Goal: Task Accomplishment & Management: Complete application form

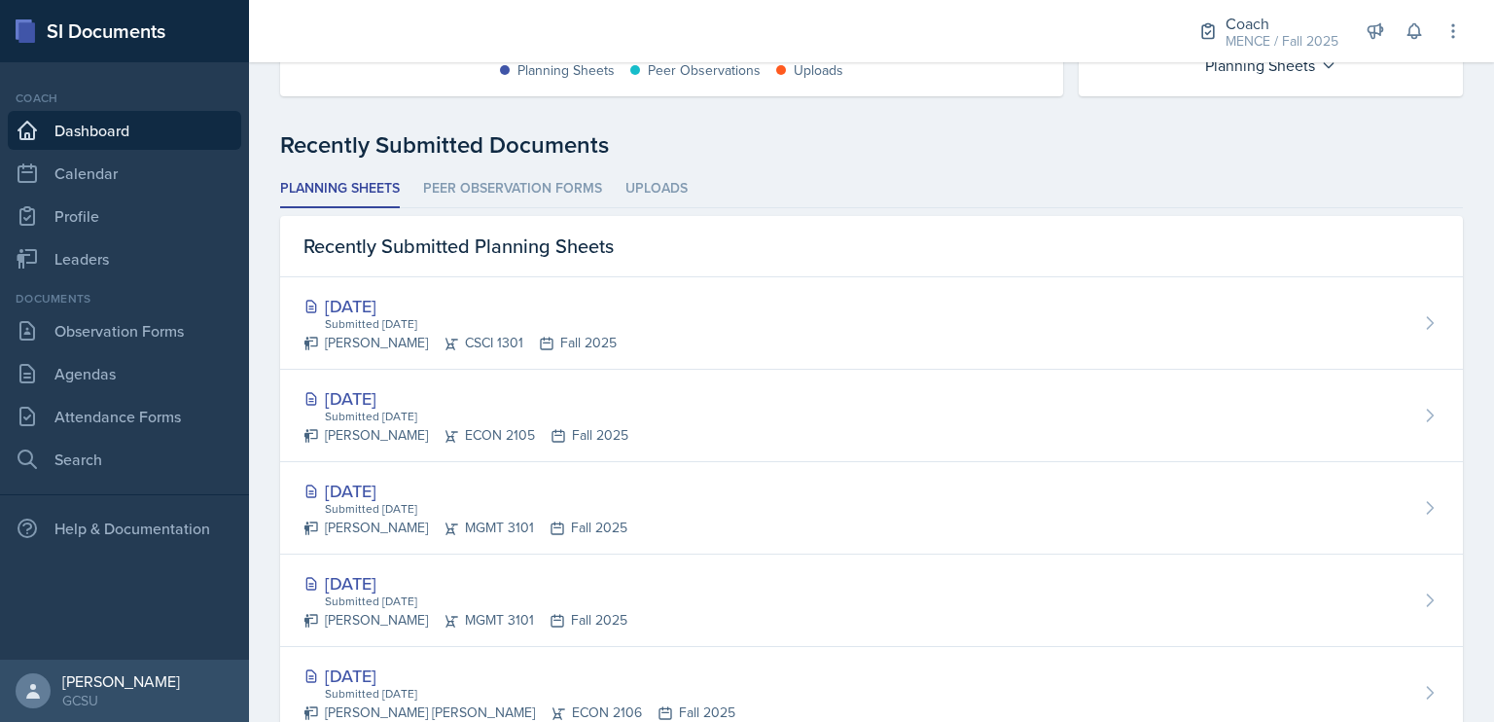
scroll to position [447, 0]
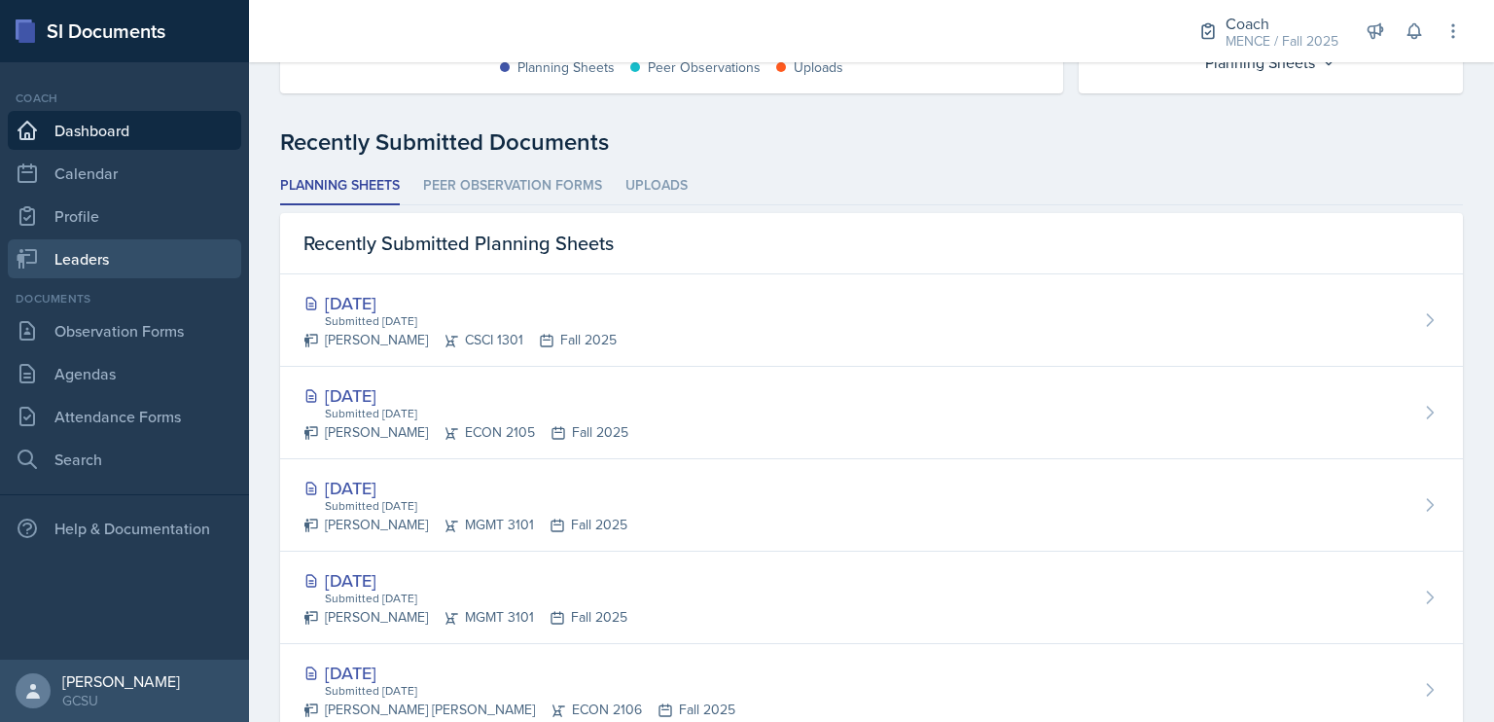
click at [142, 248] on link "Leaders" at bounding box center [124, 258] width 233 height 39
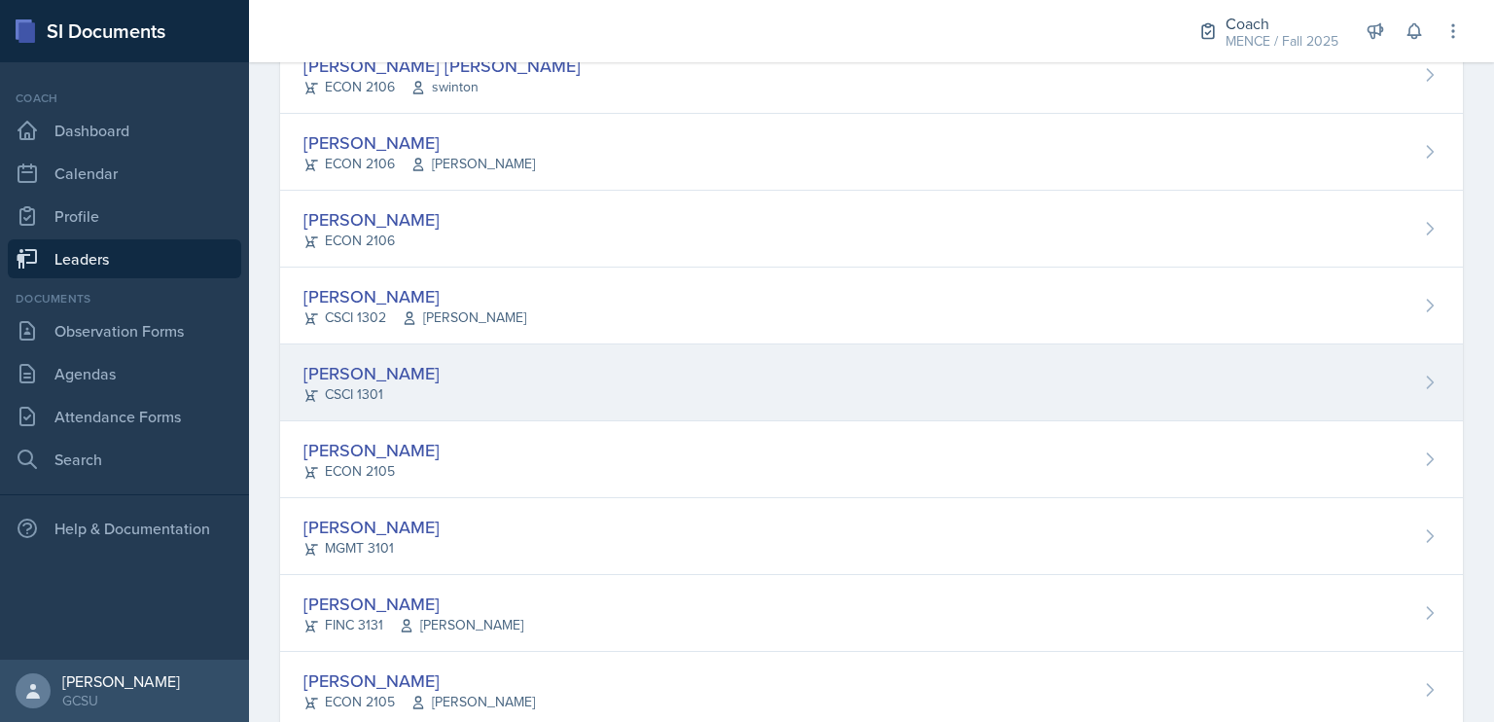
scroll to position [496, 0]
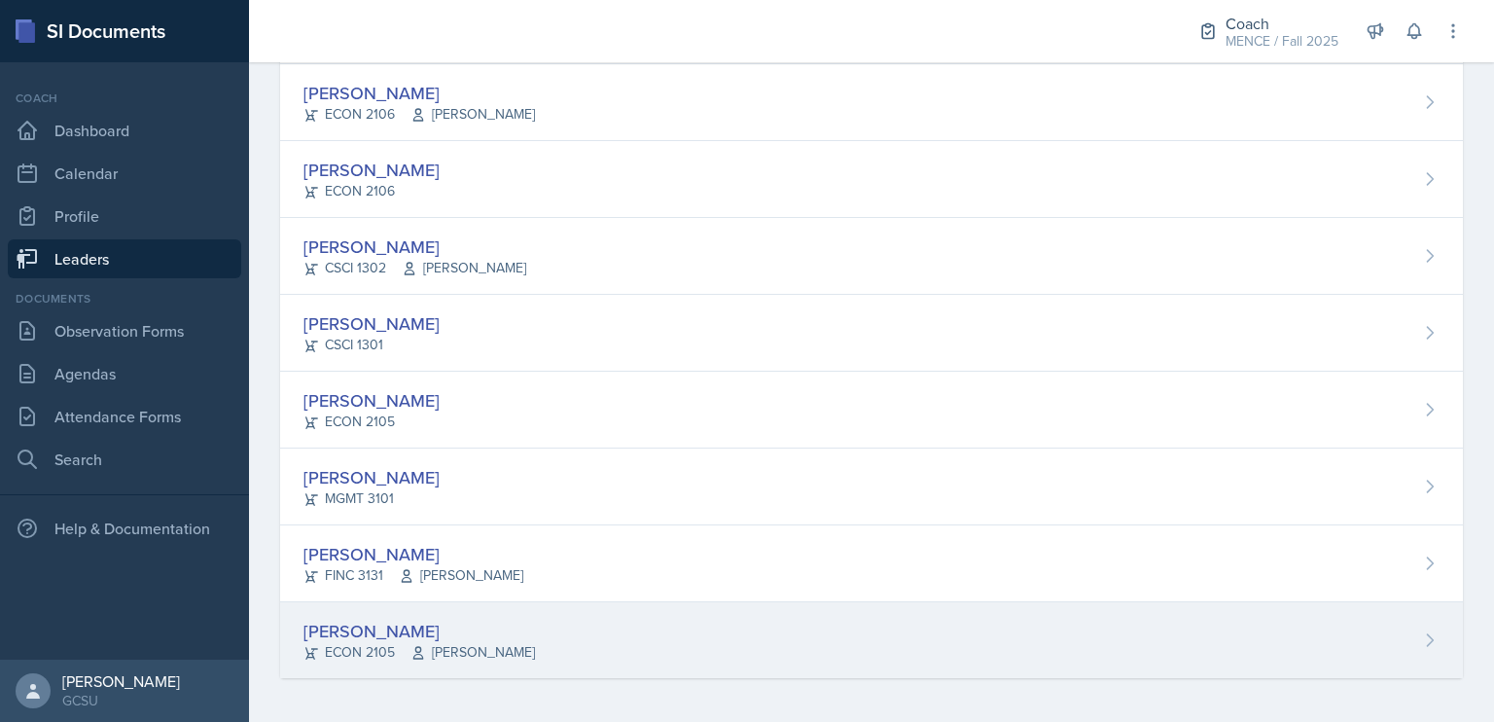
click at [374, 631] on div "[PERSON_NAME]" at bounding box center [420, 631] width 232 height 26
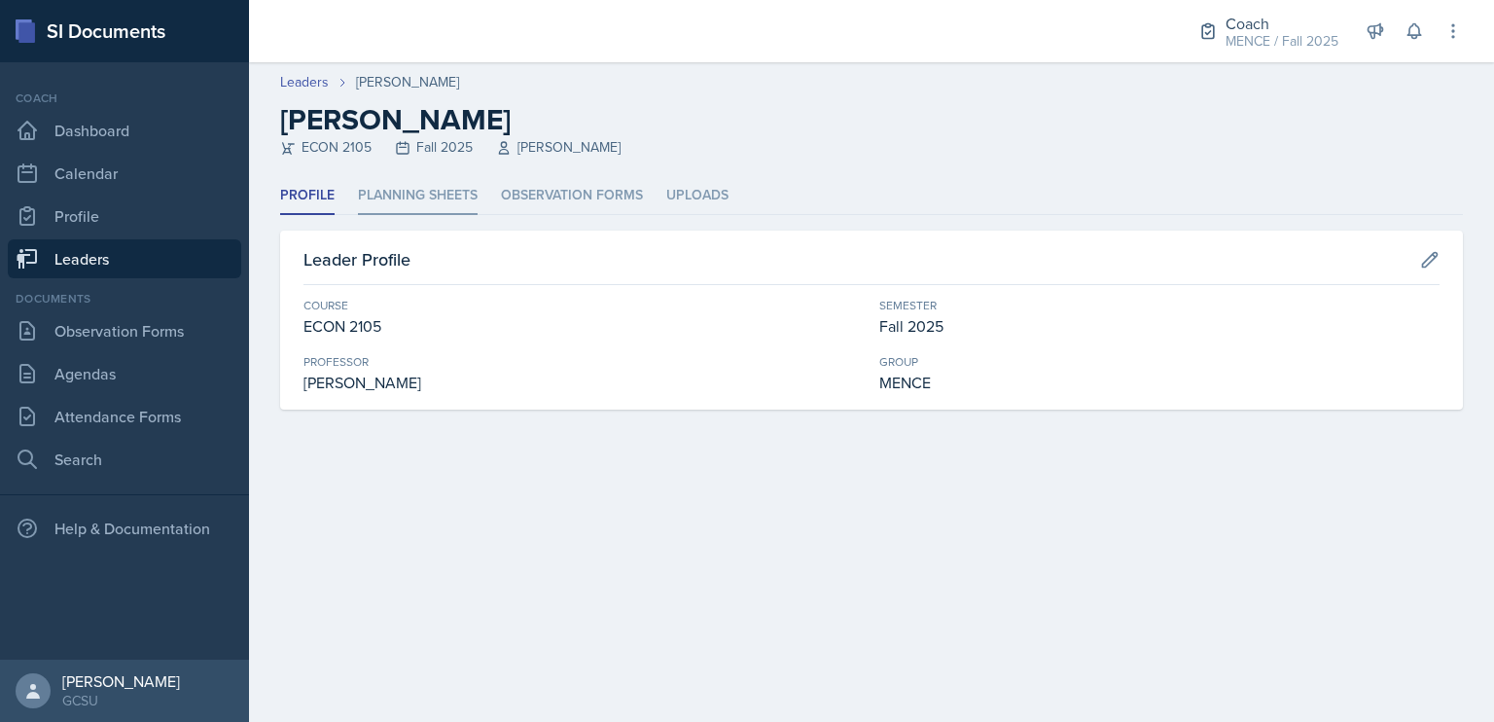
click at [431, 195] on li "Planning Sheets" at bounding box center [418, 196] width 120 height 38
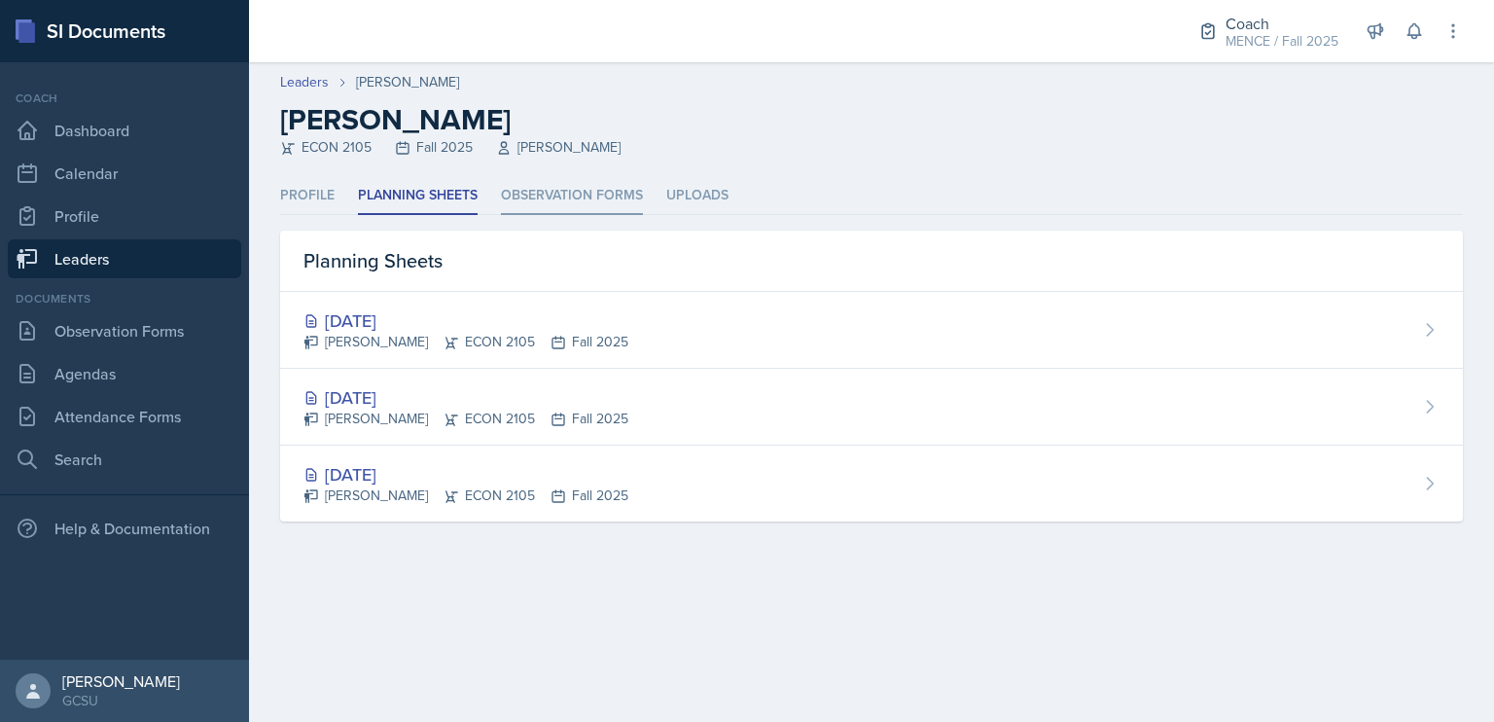
click at [542, 197] on li "Observation Forms" at bounding box center [572, 196] width 142 height 38
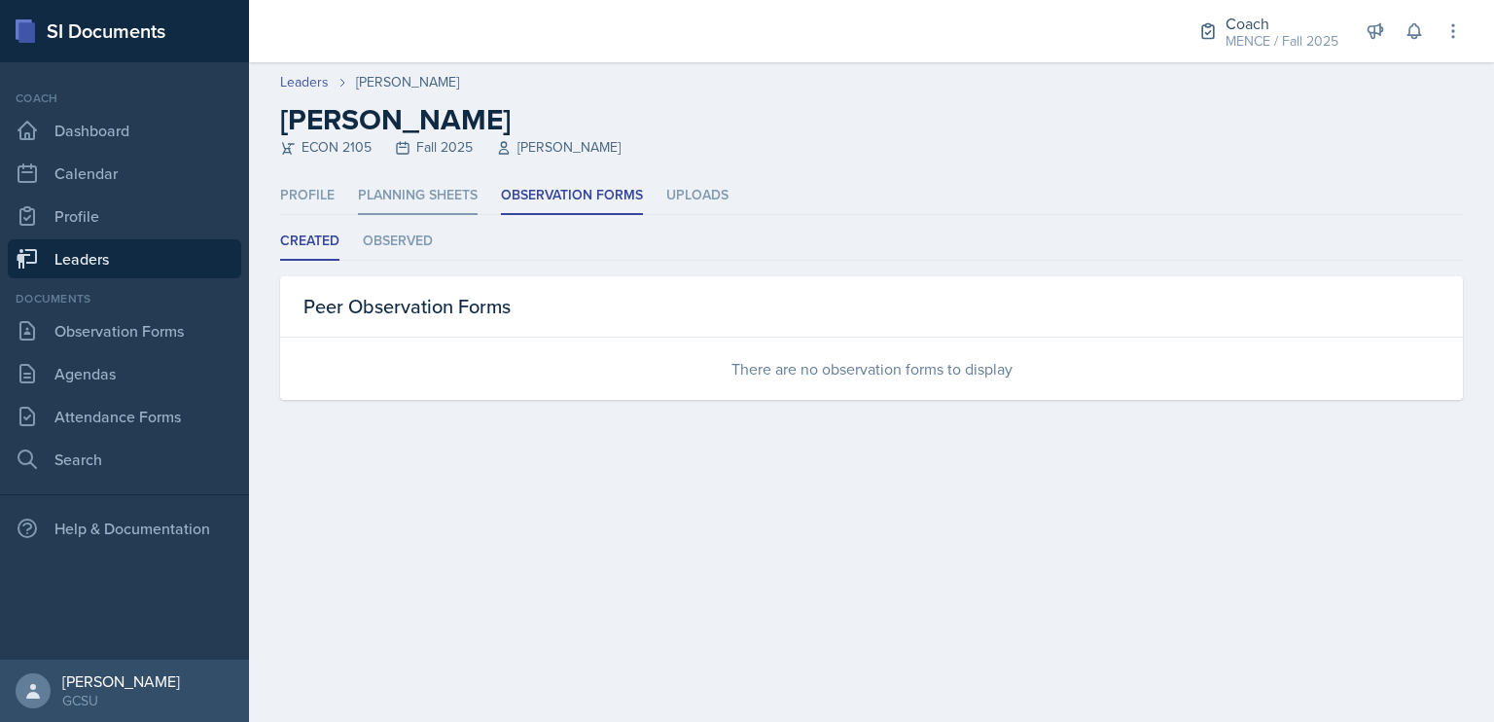
click at [431, 202] on li "Planning Sheets" at bounding box center [418, 196] width 120 height 38
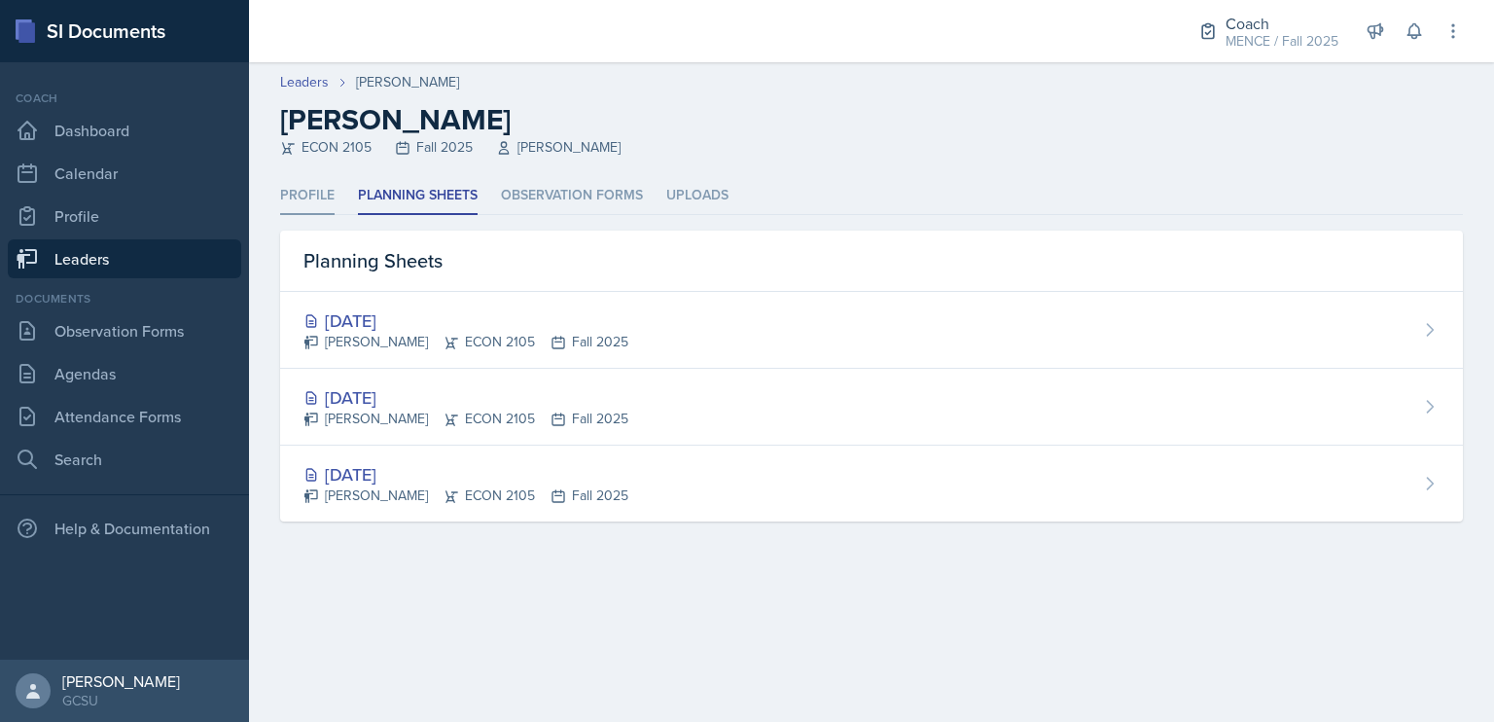
click at [307, 184] on li "Profile" at bounding box center [307, 196] width 54 height 38
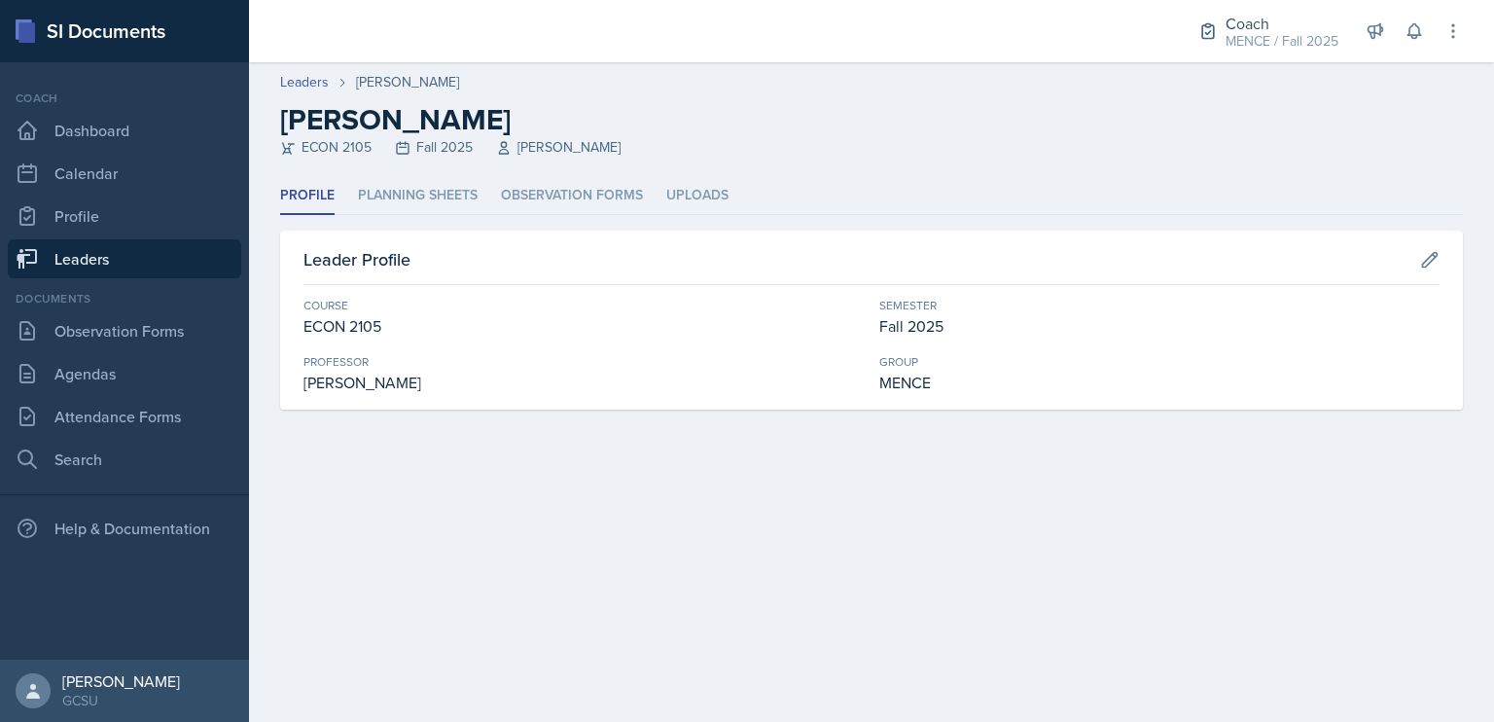
click at [405, 216] on div "Profile Planning Sheets Observation Forms Uploads Profile Planning Sheets Obser…" at bounding box center [871, 293] width 1183 height 232
click at [420, 190] on li "Planning Sheets" at bounding box center [418, 196] width 120 height 38
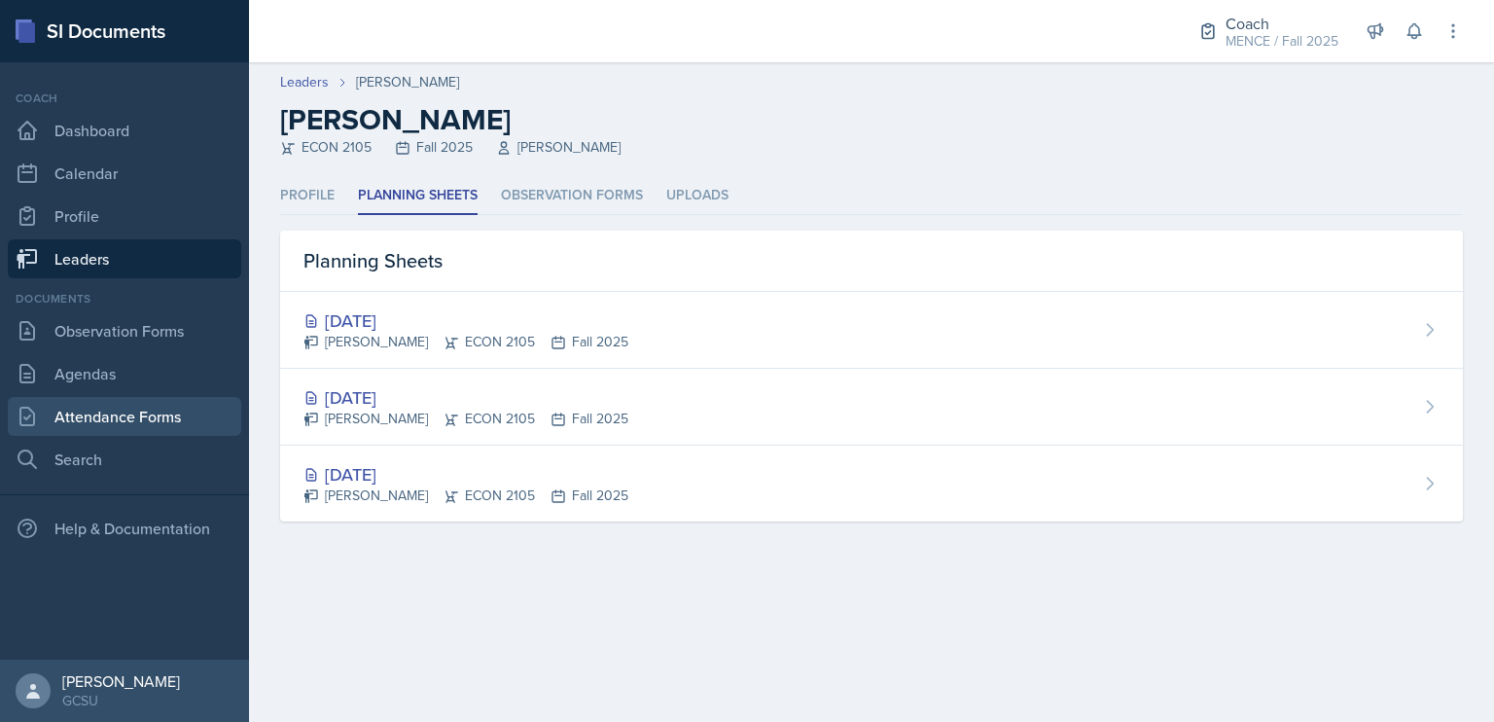
click at [110, 405] on link "Attendance Forms" at bounding box center [124, 416] width 233 height 39
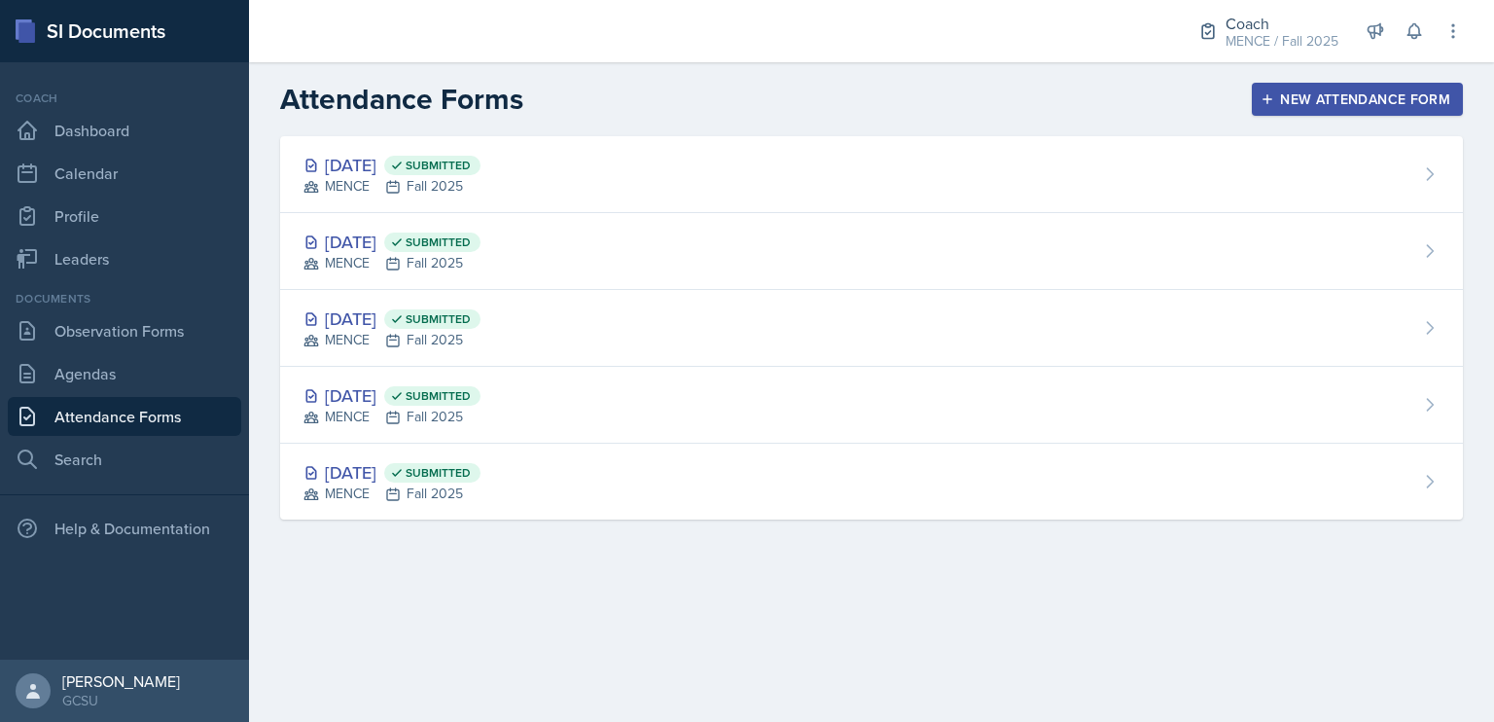
click at [1308, 98] on div "New Attendance Form" at bounding box center [1358, 99] width 186 height 16
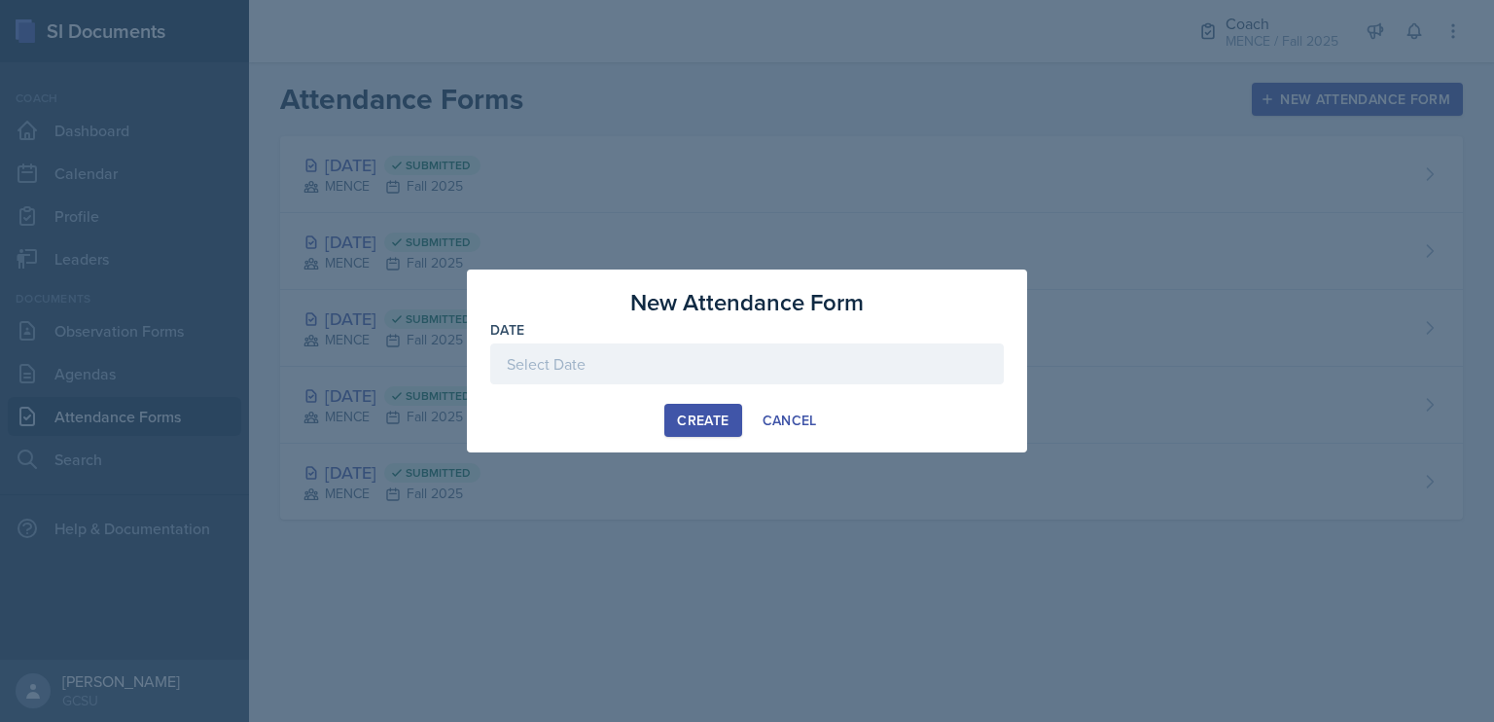
click at [817, 369] on div at bounding box center [747, 363] width 514 height 41
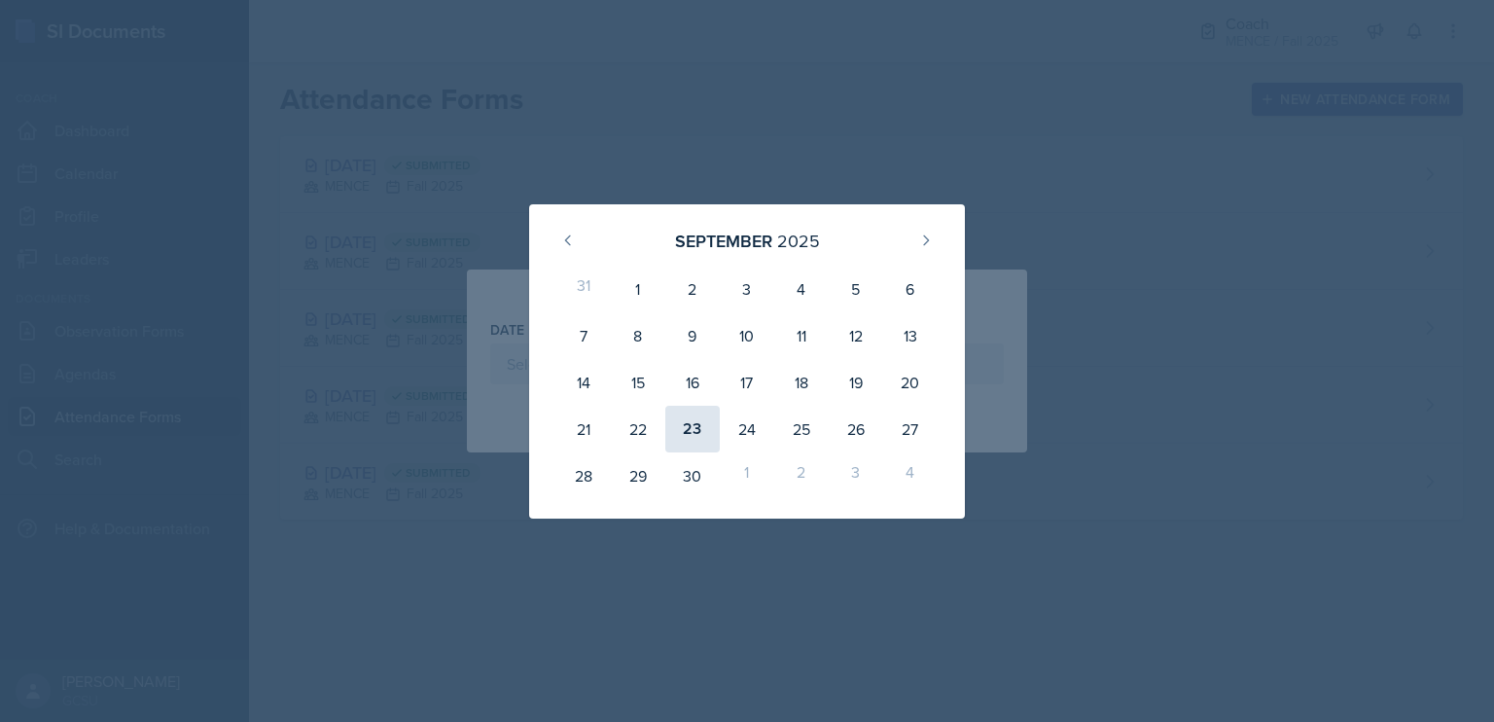
click at [696, 428] on div "23" at bounding box center [692, 429] width 54 height 47
type input "[DATE]"
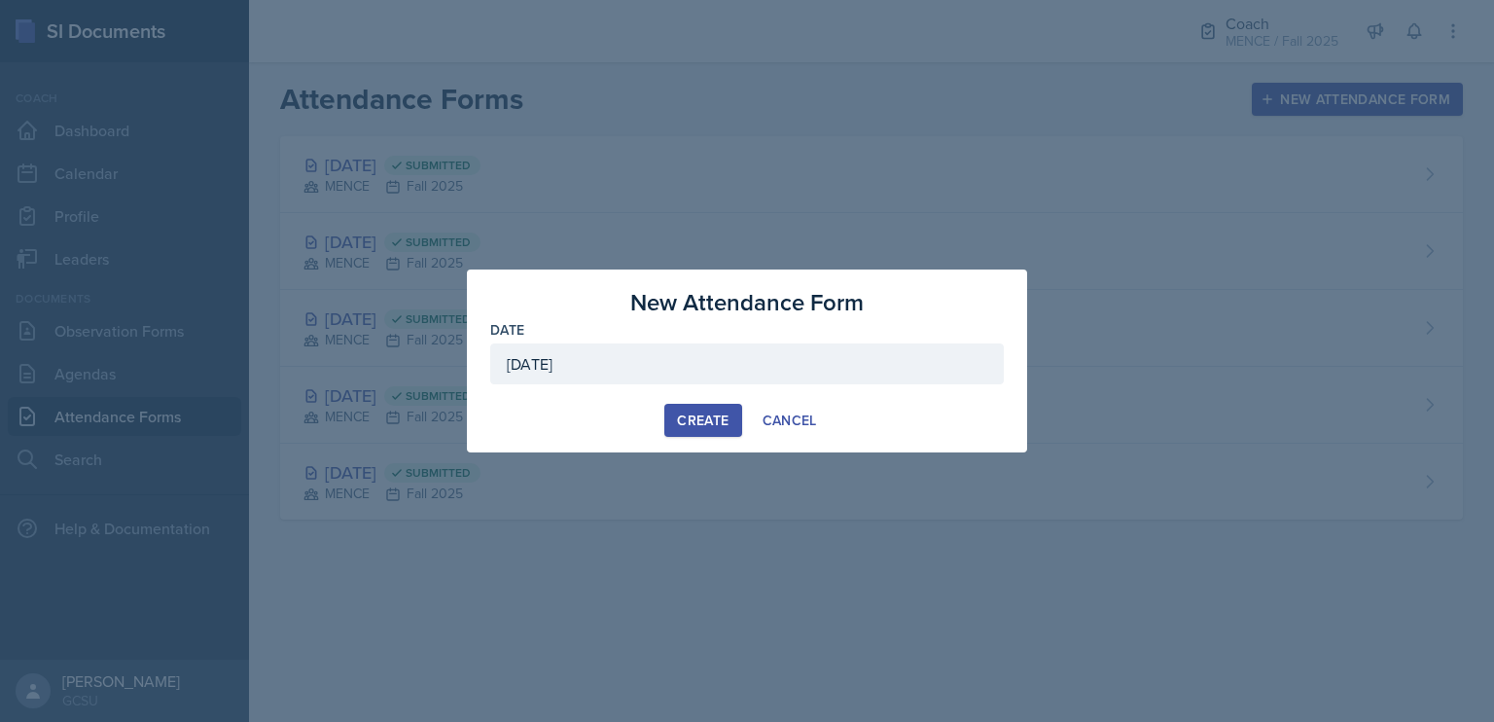
click at [692, 422] on div "Create" at bounding box center [703, 420] width 52 height 16
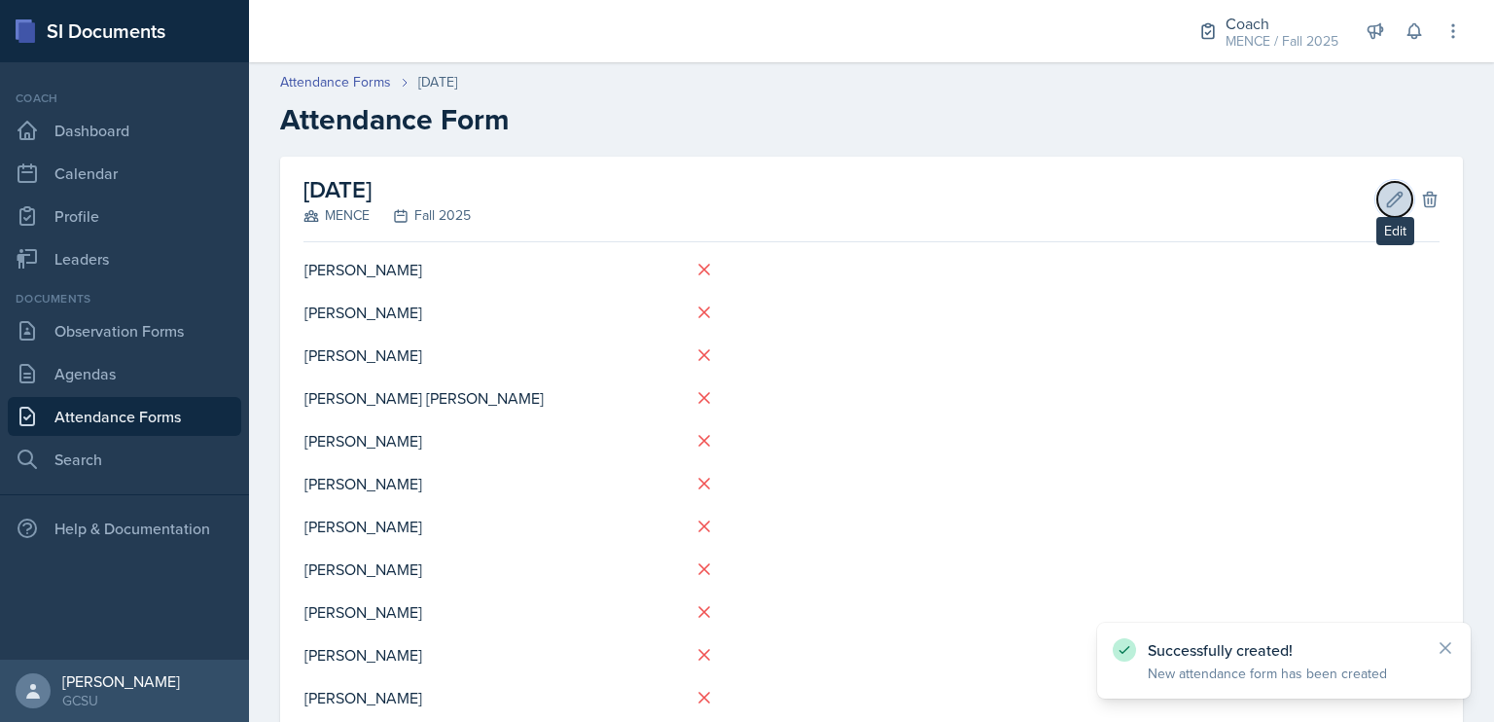
click at [1377, 203] on button "Edit" at bounding box center [1394, 199] width 35 height 35
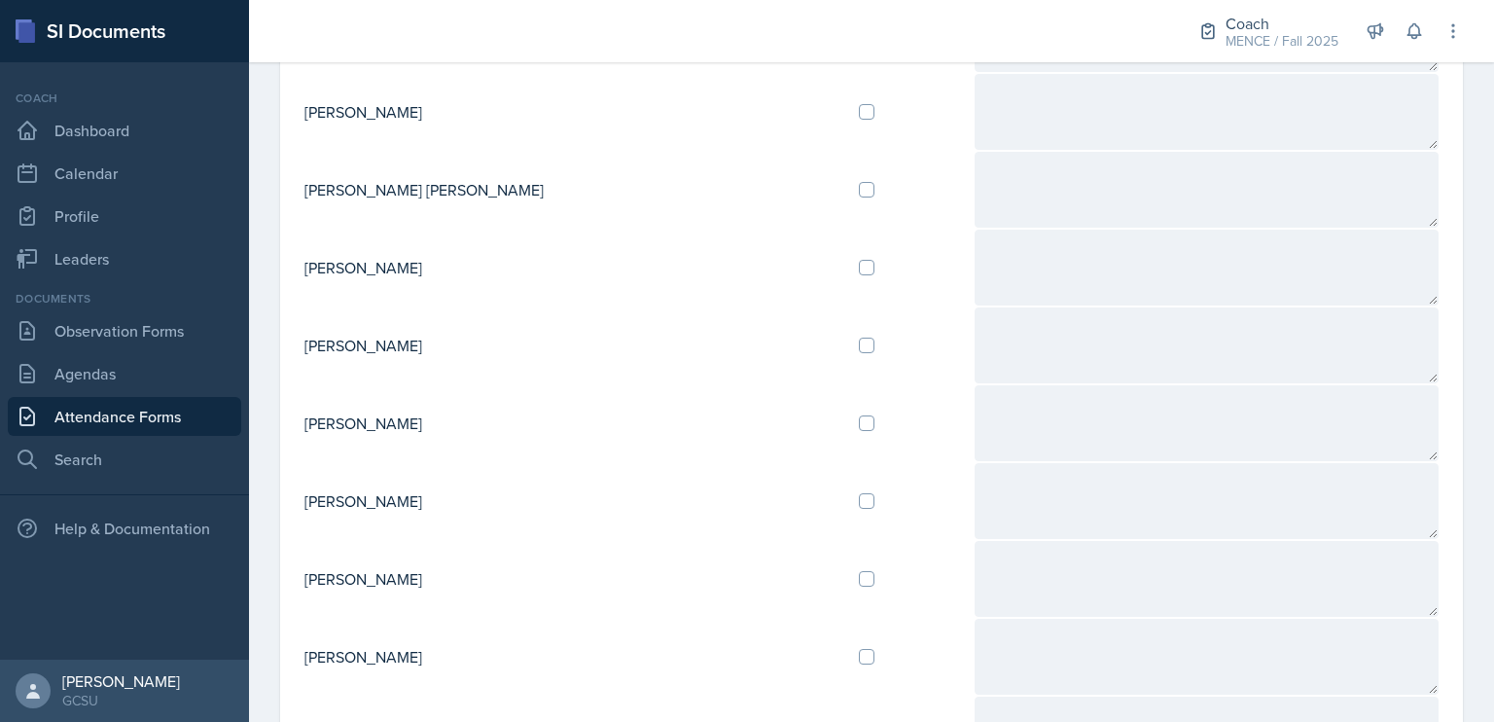
scroll to position [528, 0]
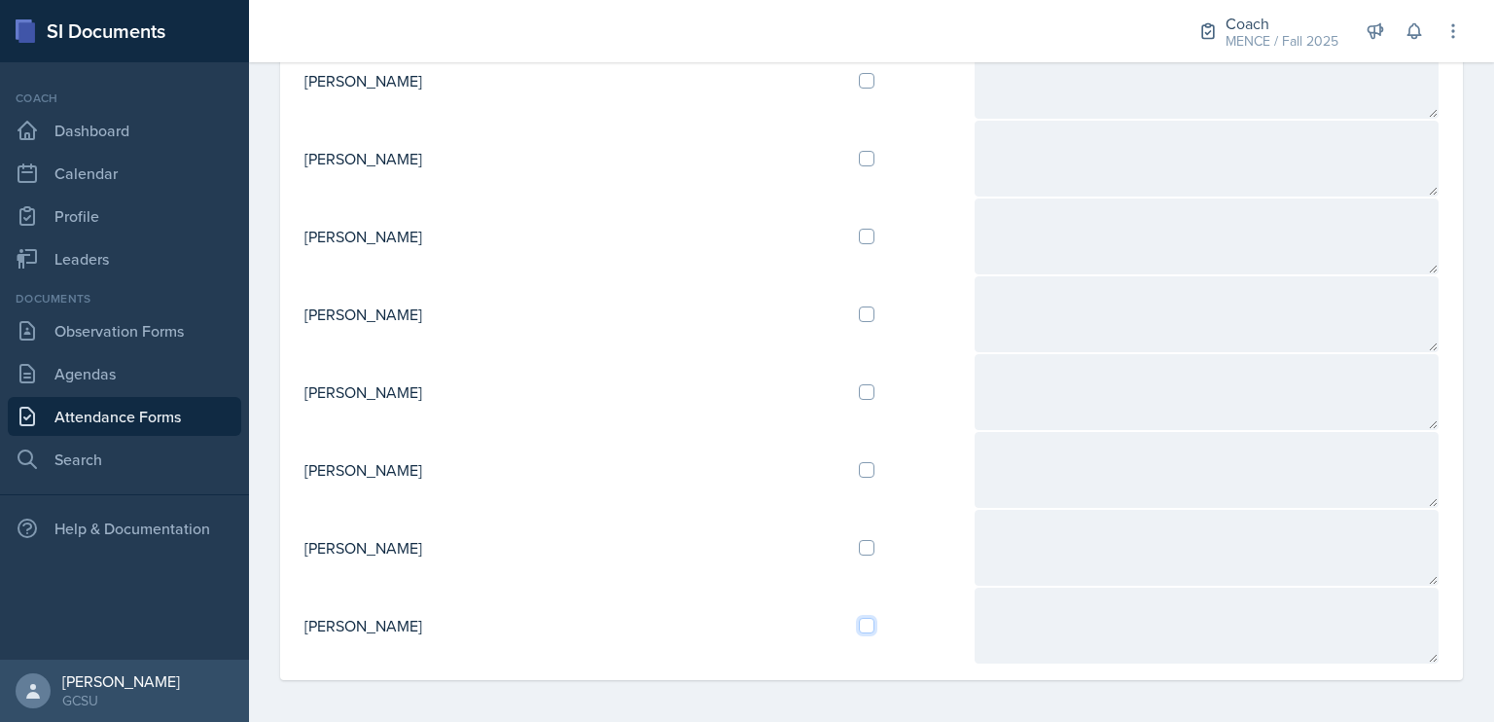
click at [859, 622] on input "checkbox" at bounding box center [867, 626] width 16 height 16
checkbox input "true"
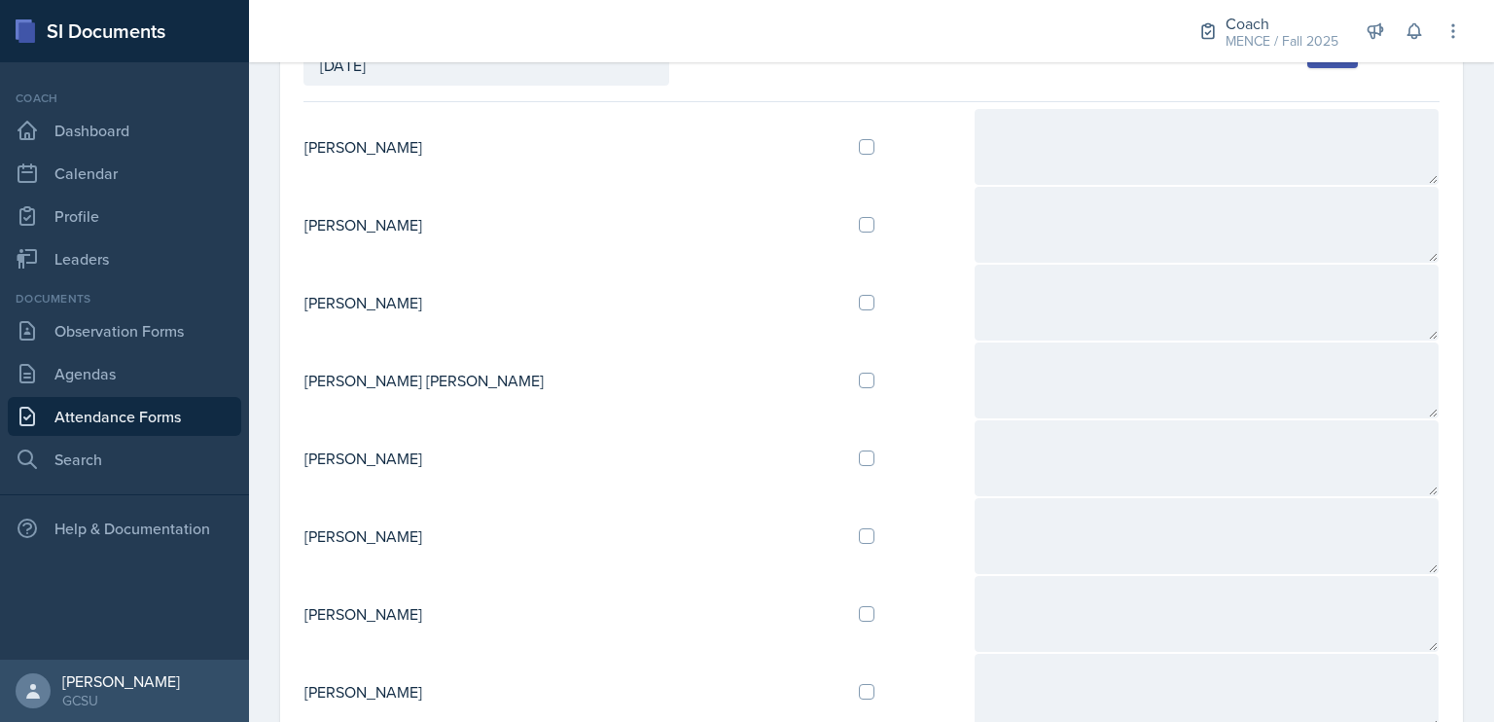
scroll to position [0, 0]
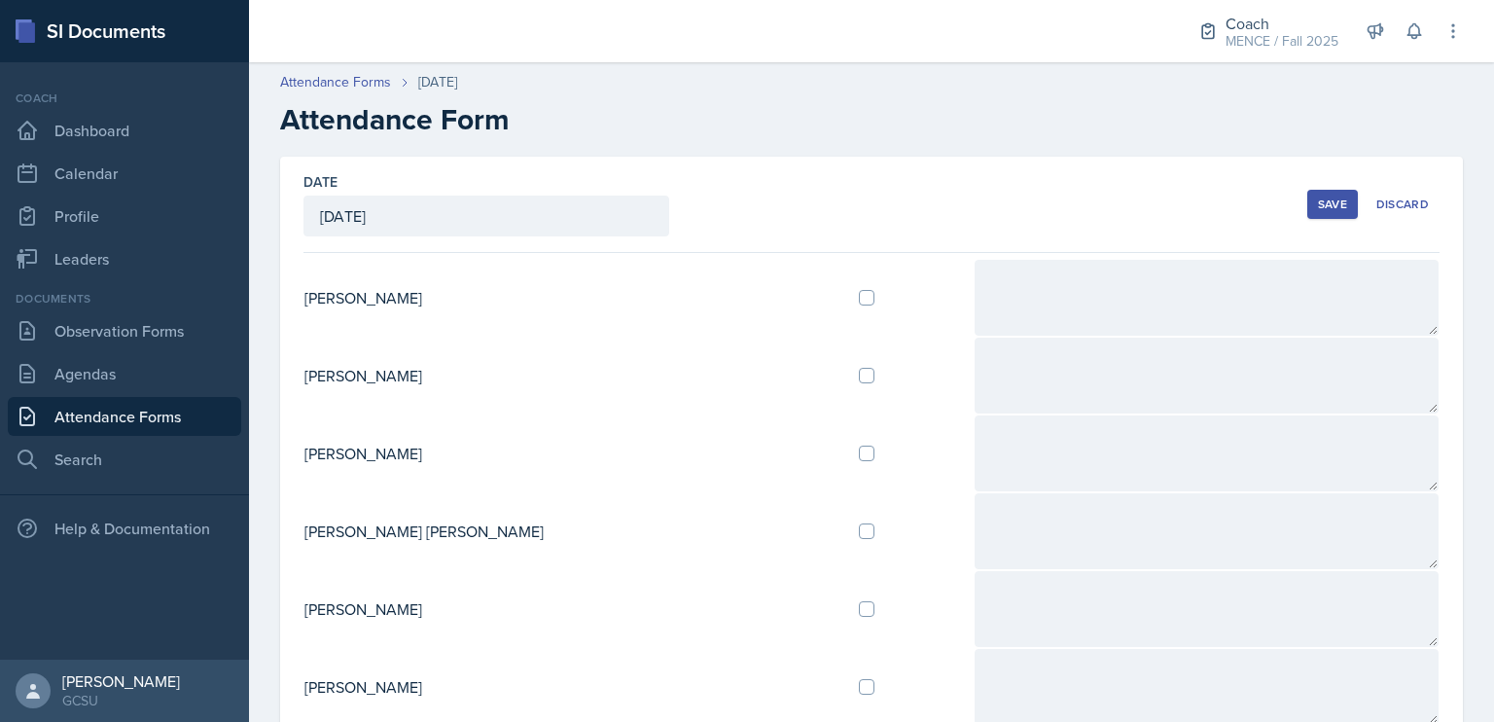
click at [1324, 203] on div "Save" at bounding box center [1332, 205] width 29 height 16
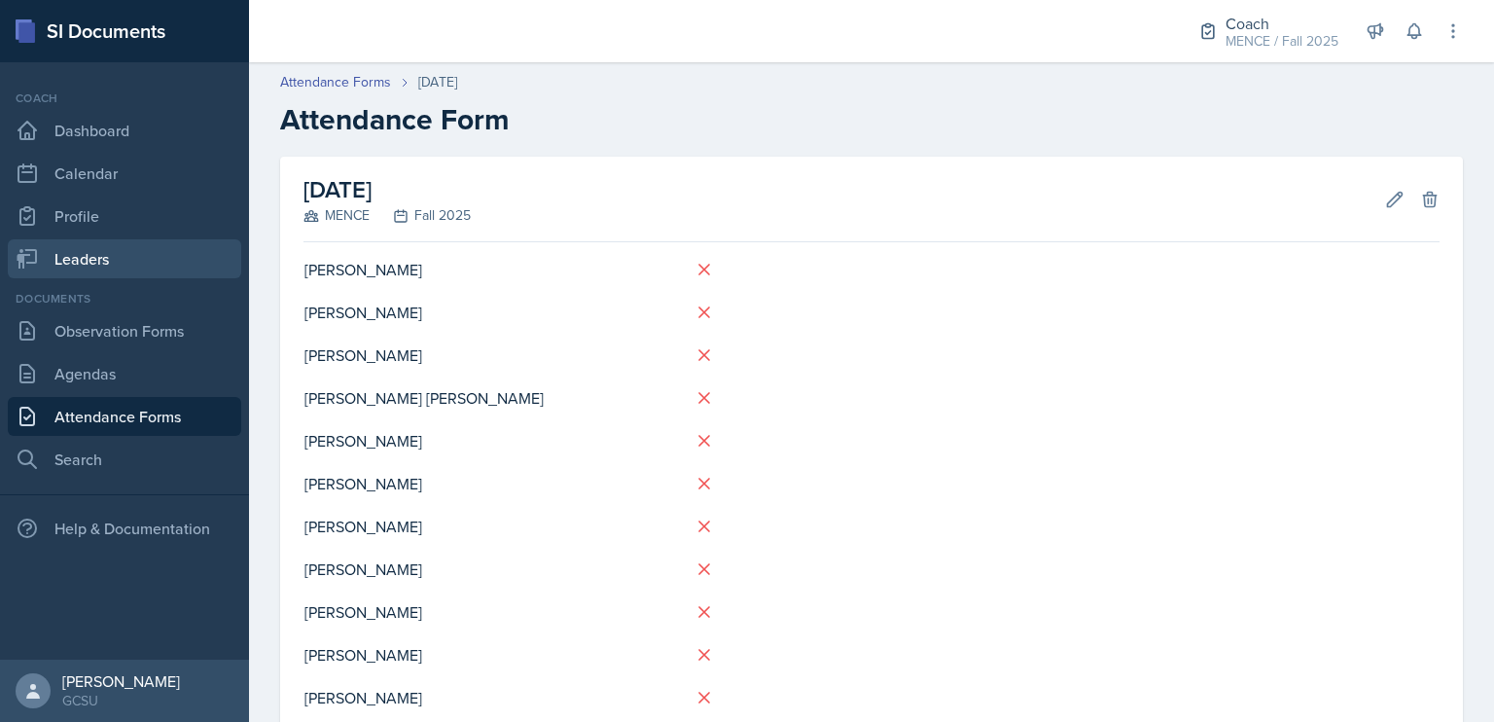
click at [70, 255] on link "Leaders" at bounding box center [124, 258] width 233 height 39
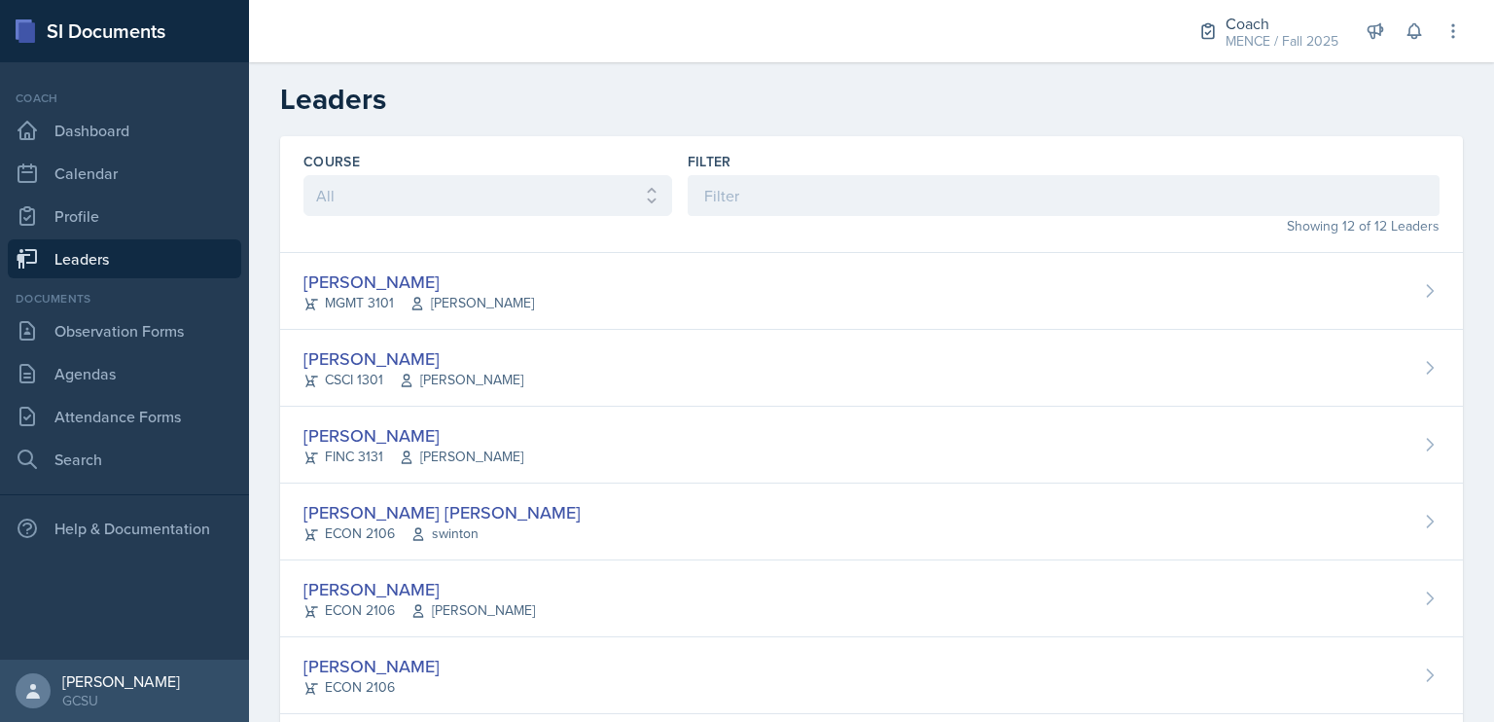
click at [83, 193] on div "Coach Dashboard Calendar Profile Leaders" at bounding box center [124, 183] width 233 height 189
click at [92, 175] on link "Calendar" at bounding box center [124, 173] width 233 height 39
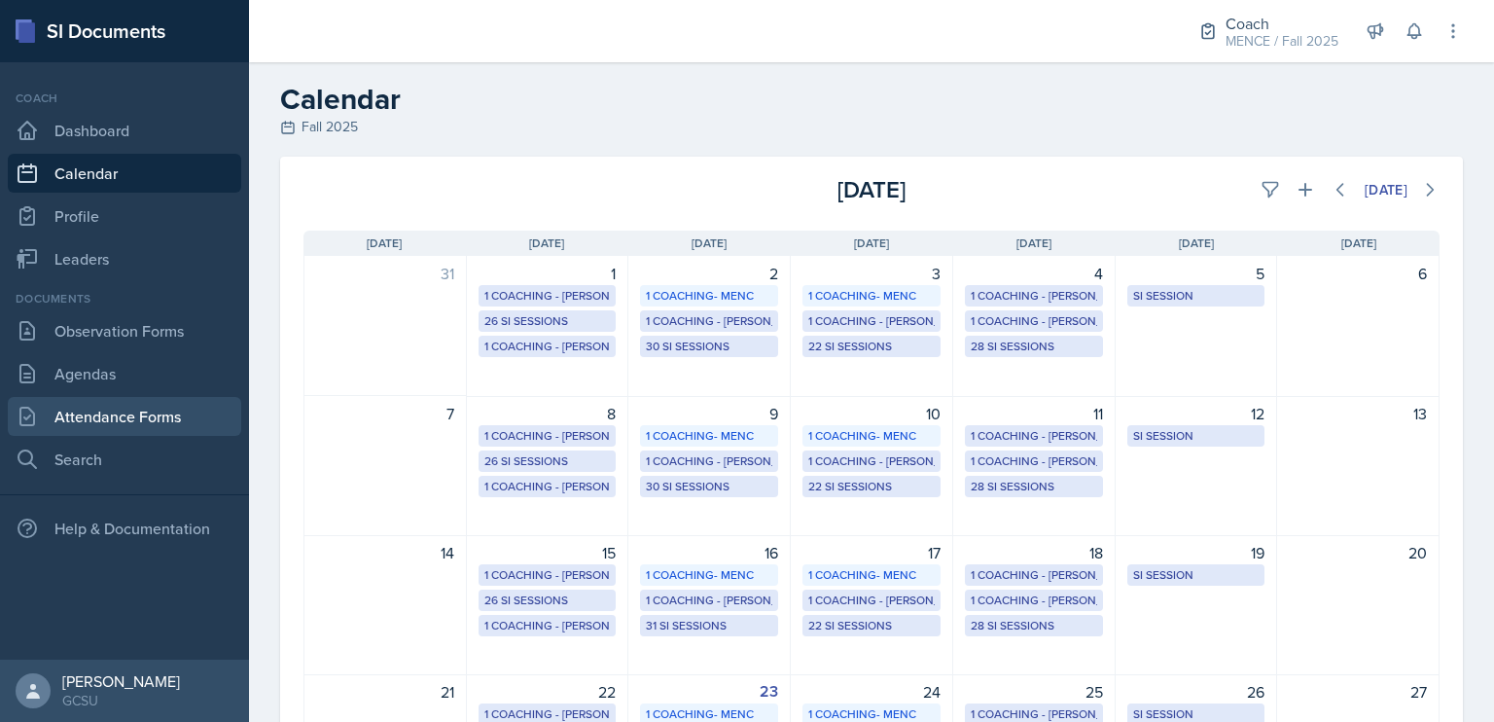
click at [155, 413] on link "Attendance Forms" at bounding box center [124, 416] width 233 height 39
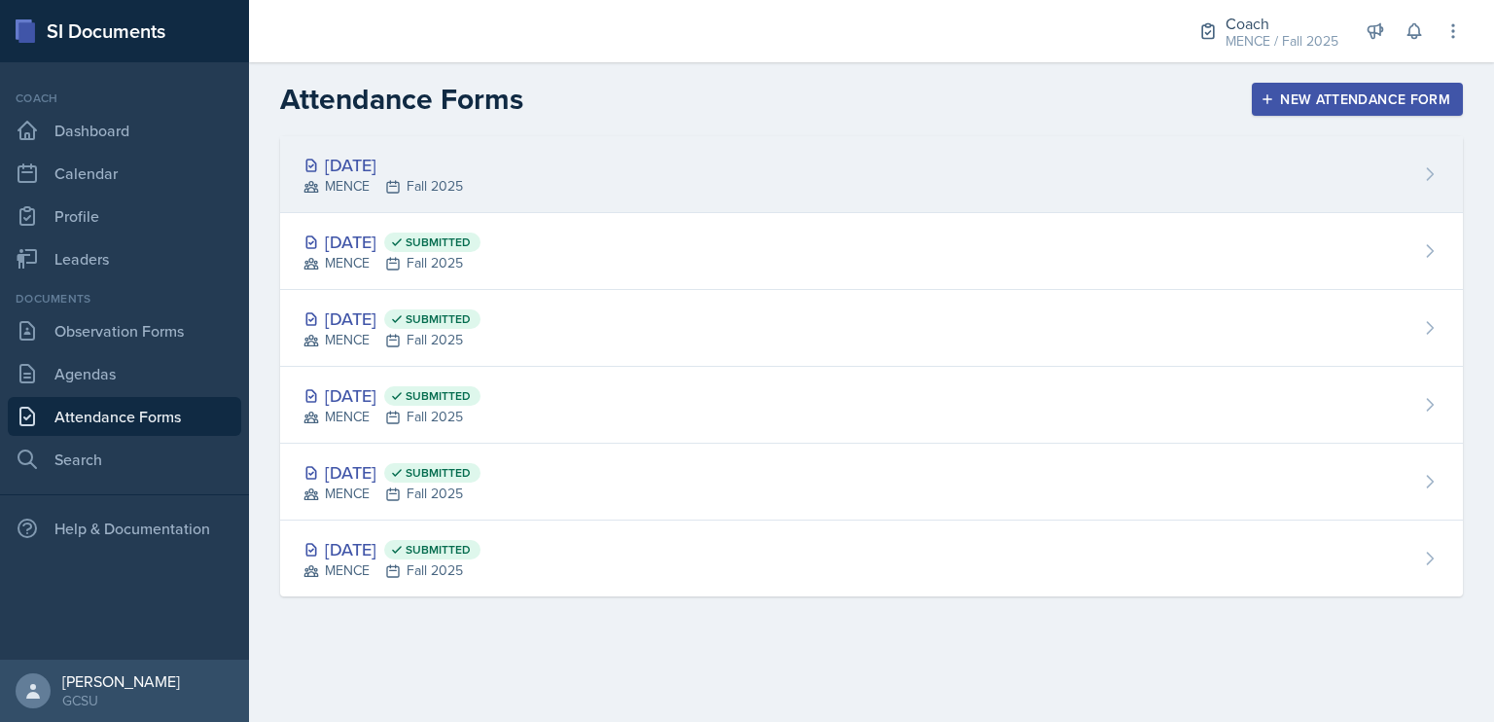
click at [373, 163] on div "[DATE]" at bounding box center [384, 165] width 160 height 26
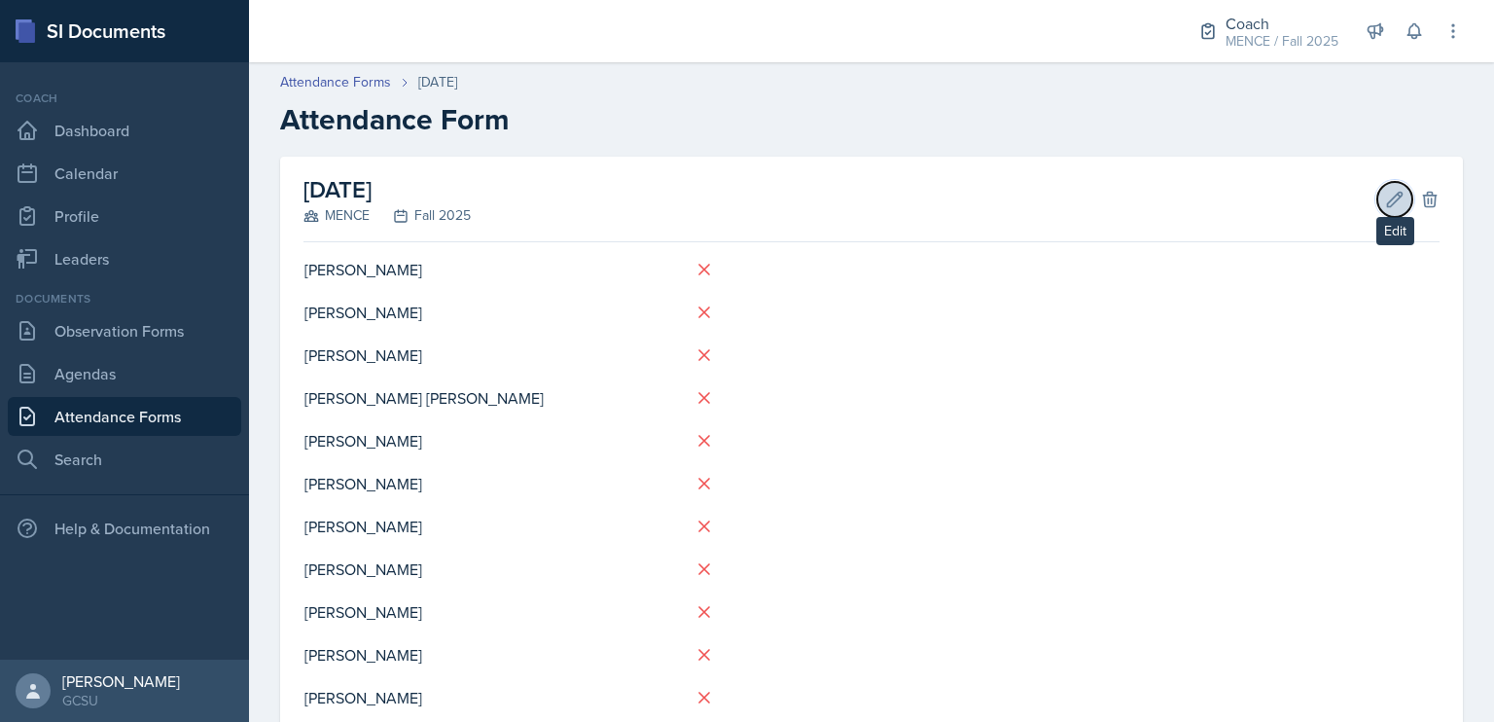
click at [1377, 194] on button "Edit" at bounding box center [1394, 199] width 35 height 35
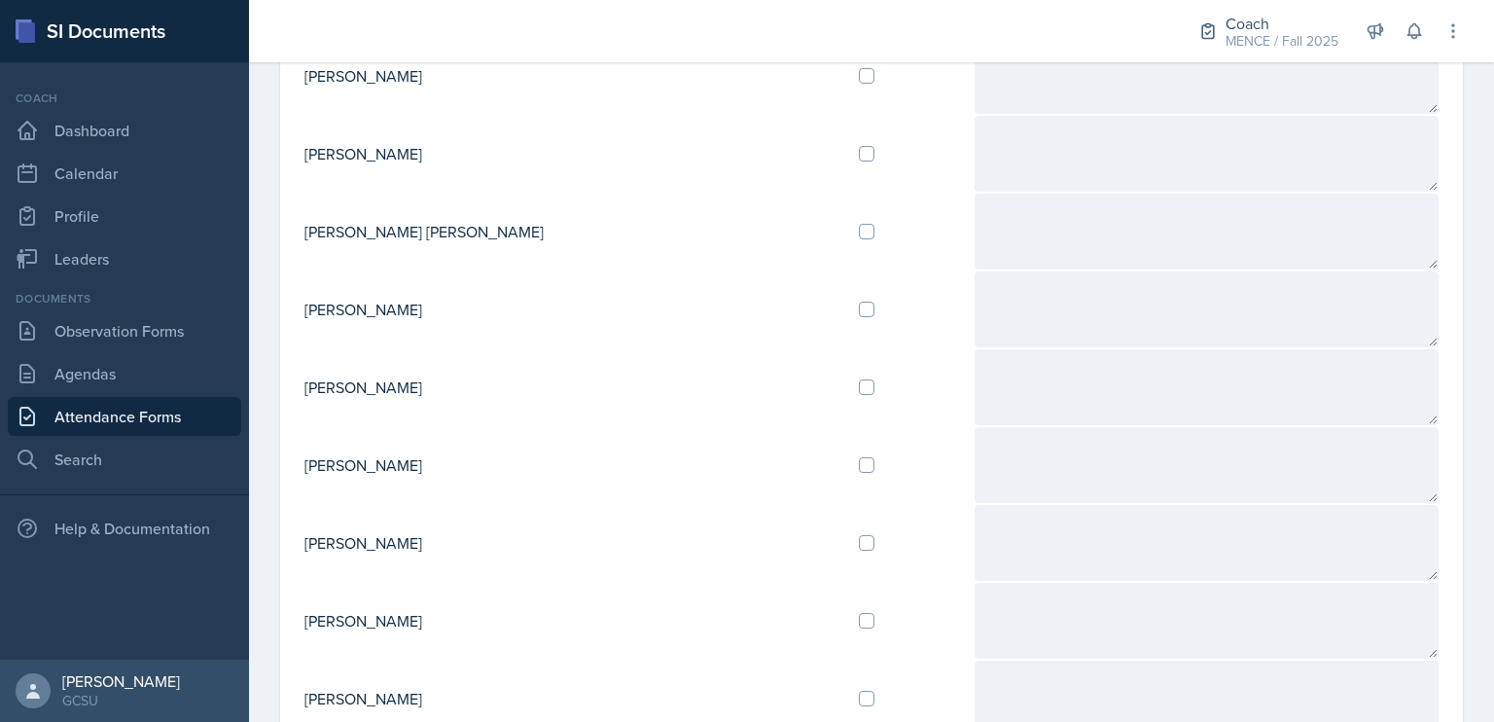
scroll to position [300, 0]
click at [859, 543] on input "checkbox" at bounding box center [867, 543] width 16 height 16
checkbox input "true"
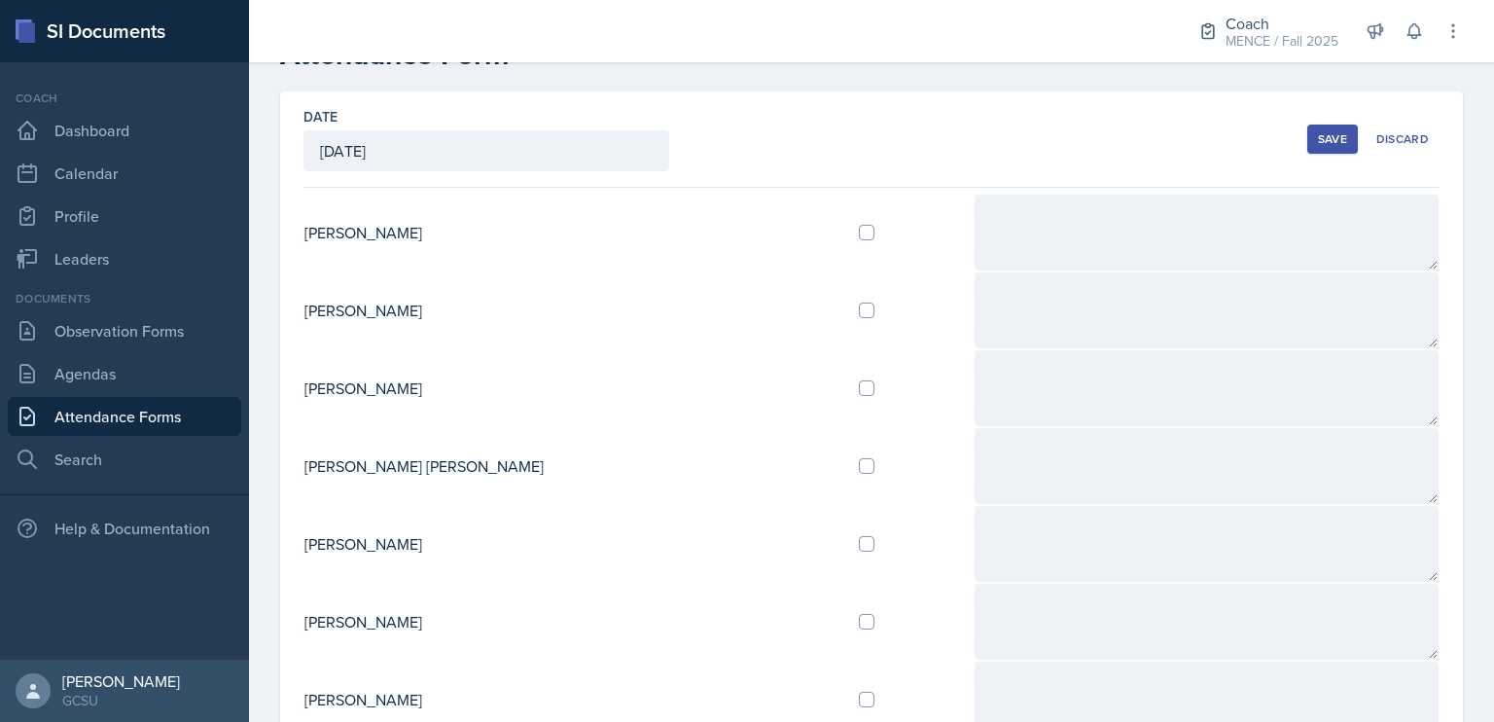
scroll to position [0, 0]
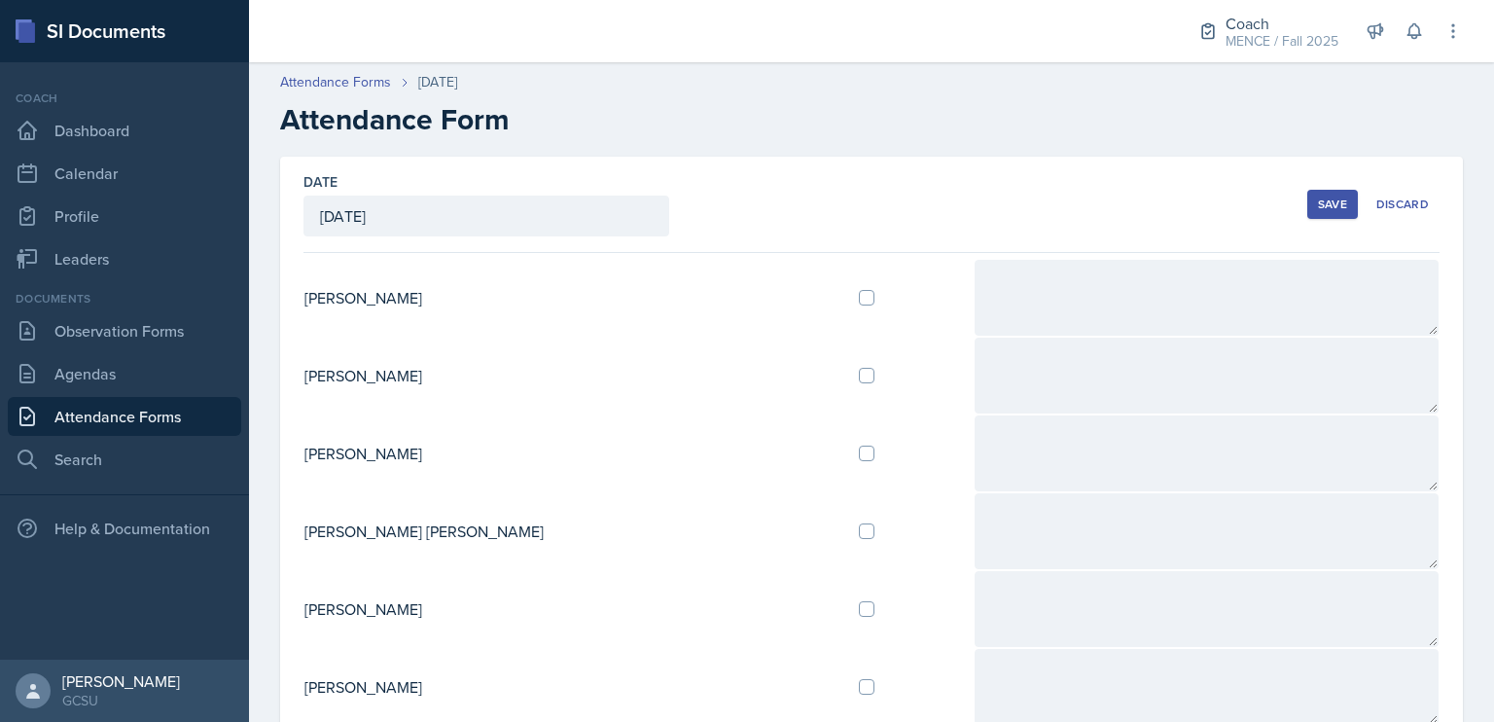
click at [1327, 207] on div "Save" at bounding box center [1332, 205] width 29 height 16
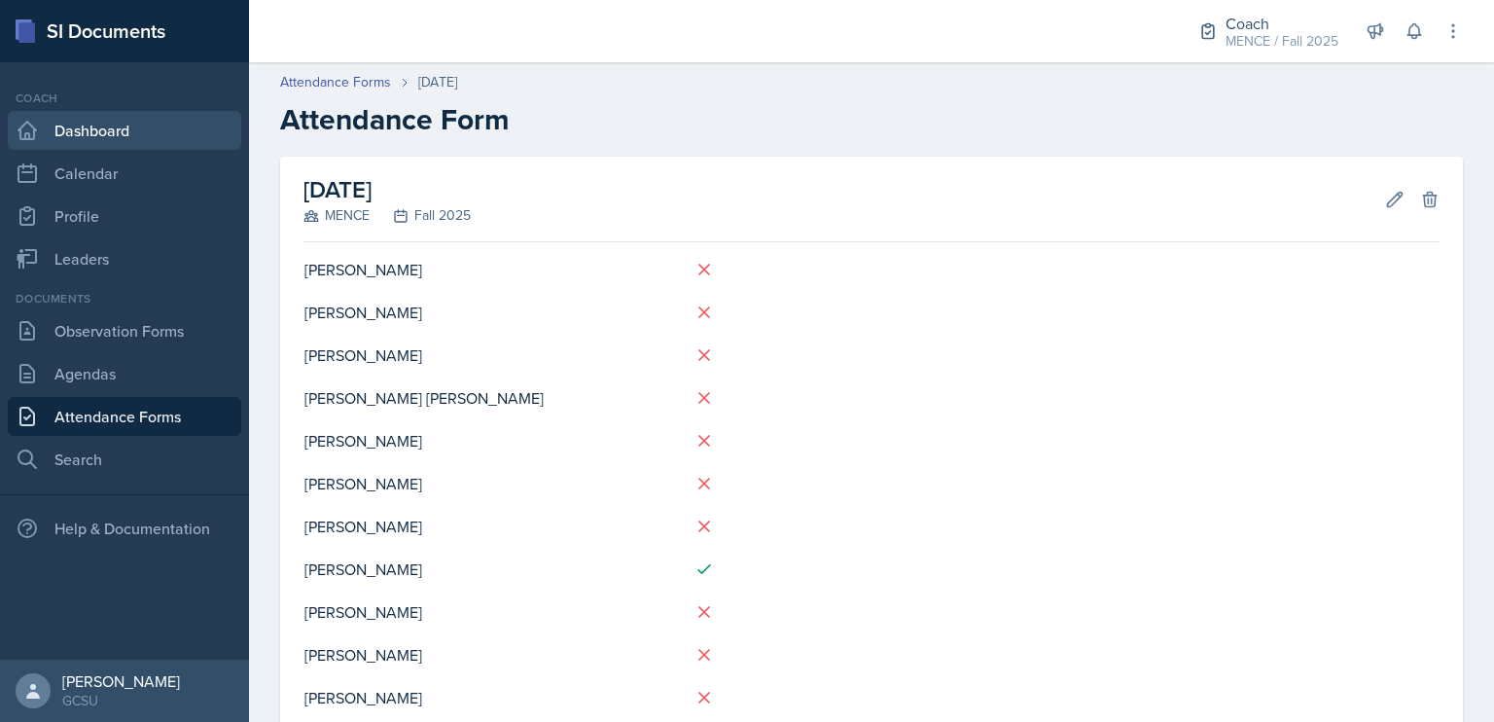
click at [117, 127] on link "Dashboard" at bounding box center [124, 130] width 233 height 39
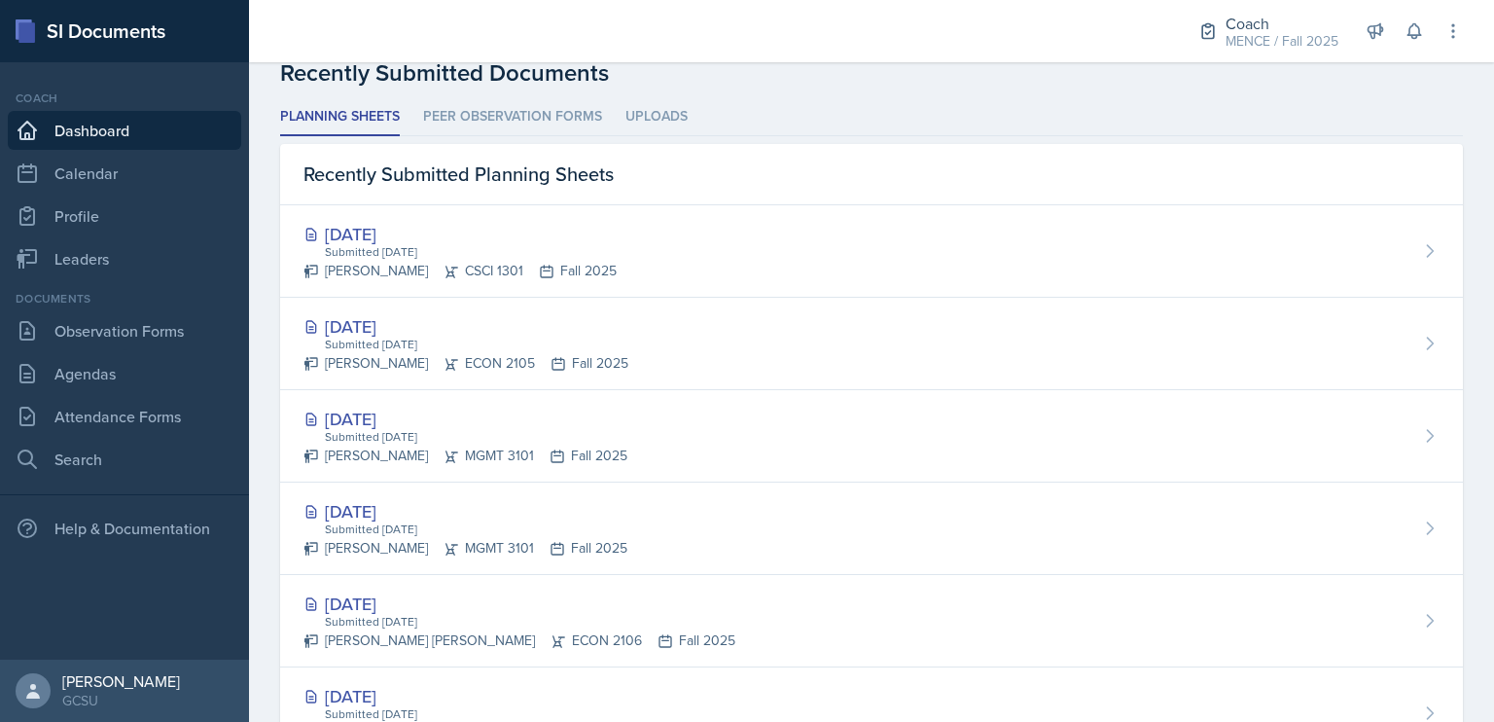
scroll to position [517, 0]
click at [167, 268] on link "Leaders" at bounding box center [124, 258] width 233 height 39
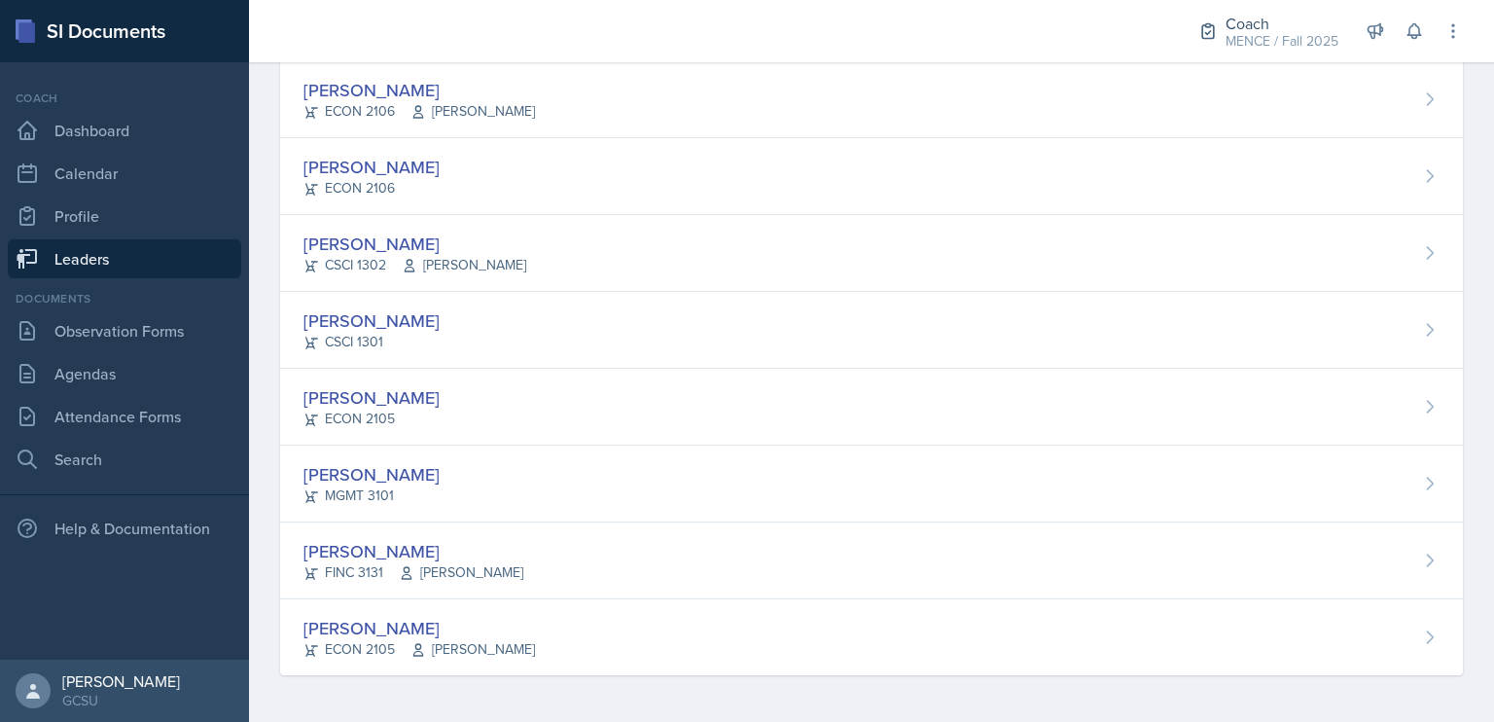
scroll to position [496, 0]
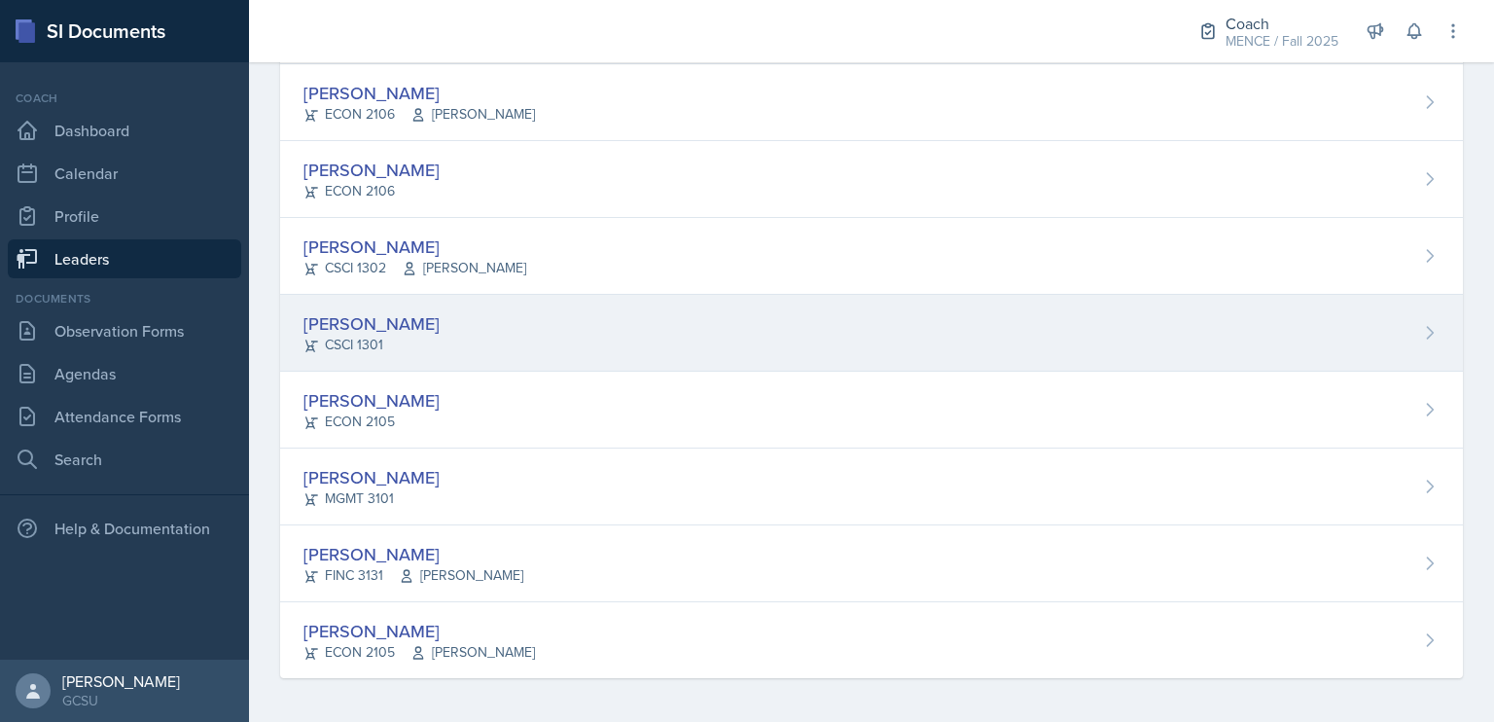
click at [413, 318] on div "[PERSON_NAME] CSCI 1301" at bounding box center [871, 333] width 1183 height 77
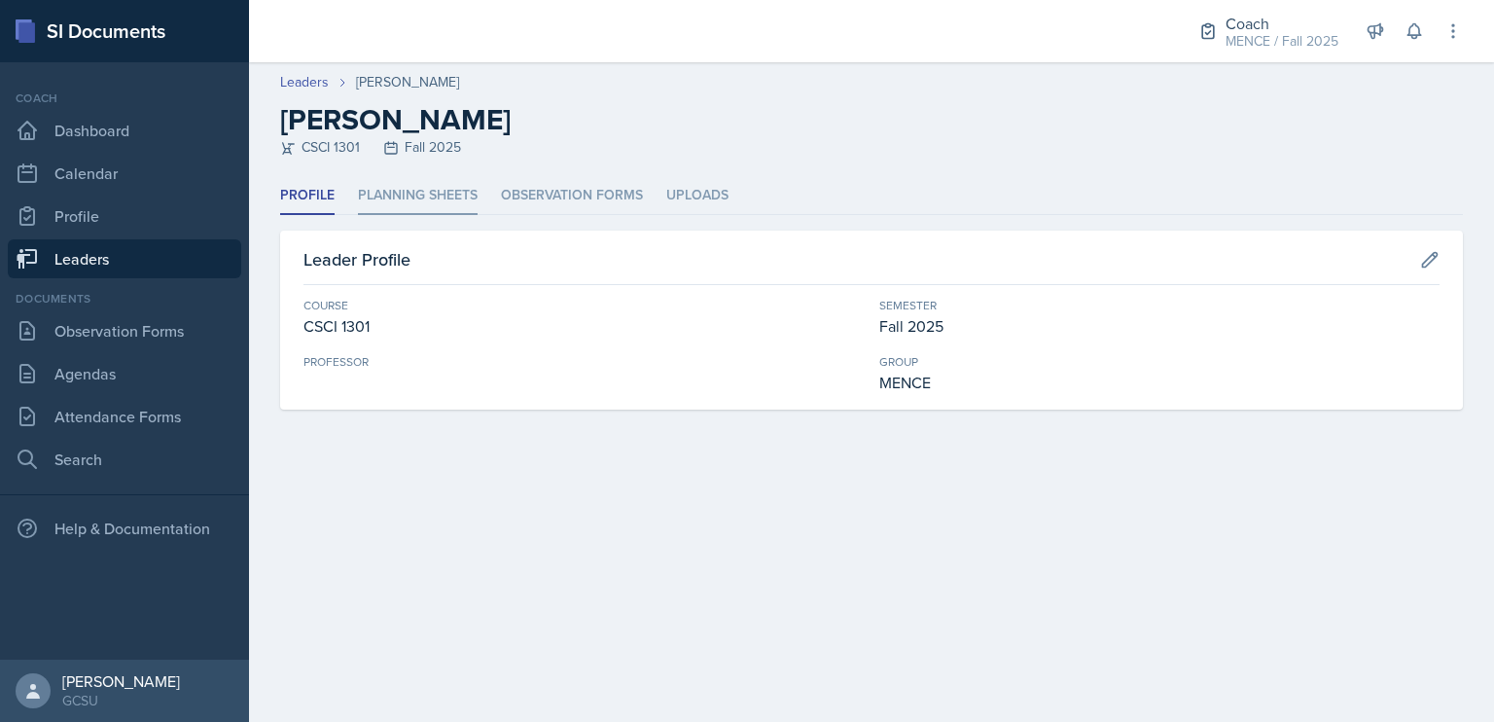
click at [449, 193] on li "Planning Sheets" at bounding box center [418, 196] width 120 height 38
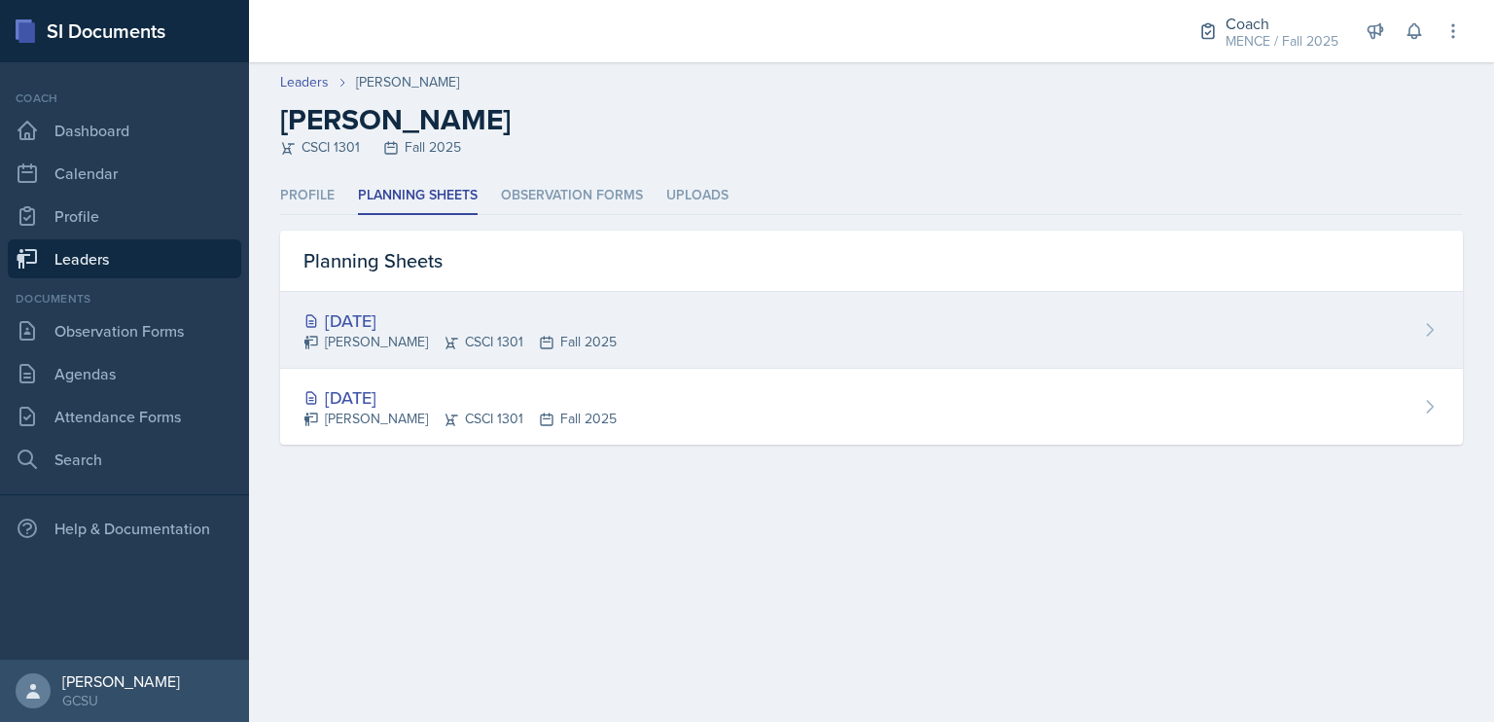
click at [625, 334] on div "[DATE] [PERSON_NAME] CSCI 1301 Fall 2025" at bounding box center [871, 330] width 1183 height 77
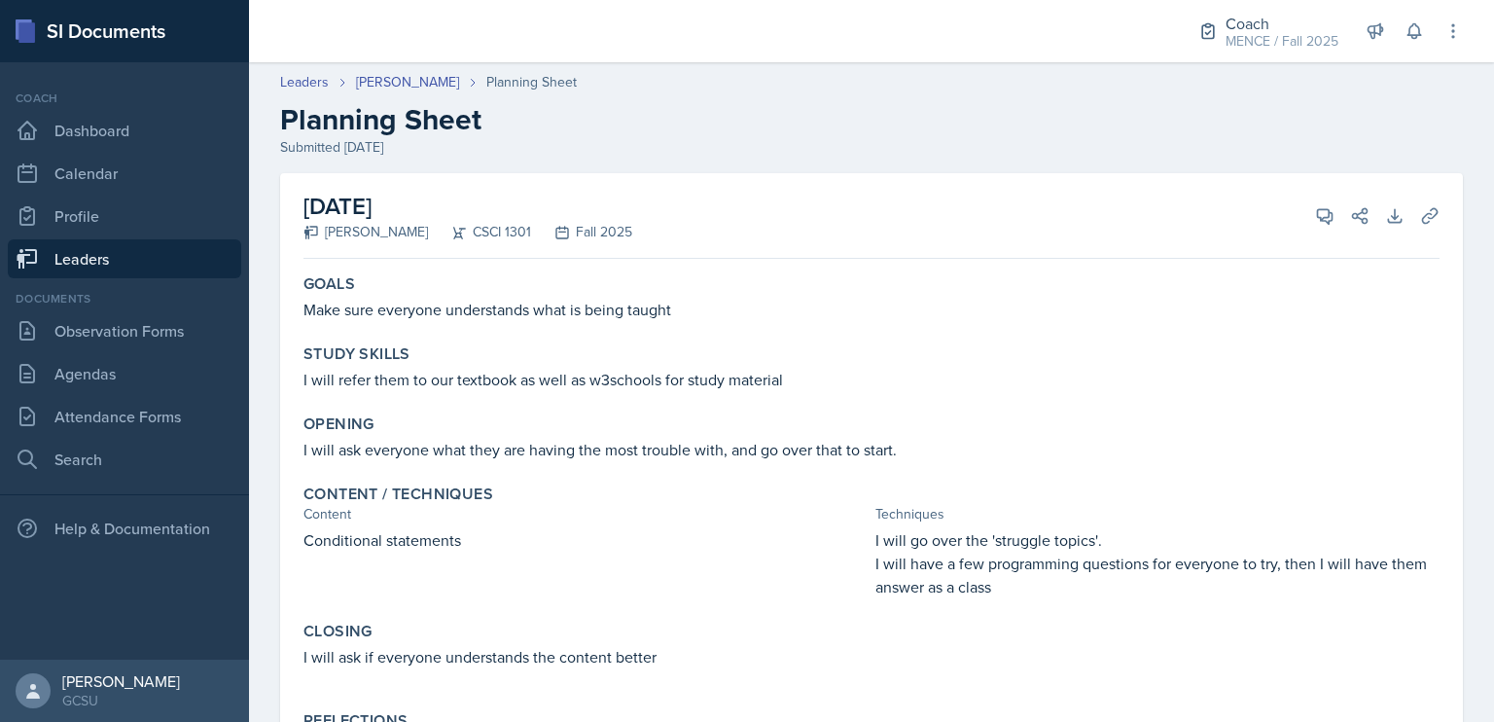
click at [51, 267] on link "Leaders" at bounding box center [124, 258] width 233 height 39
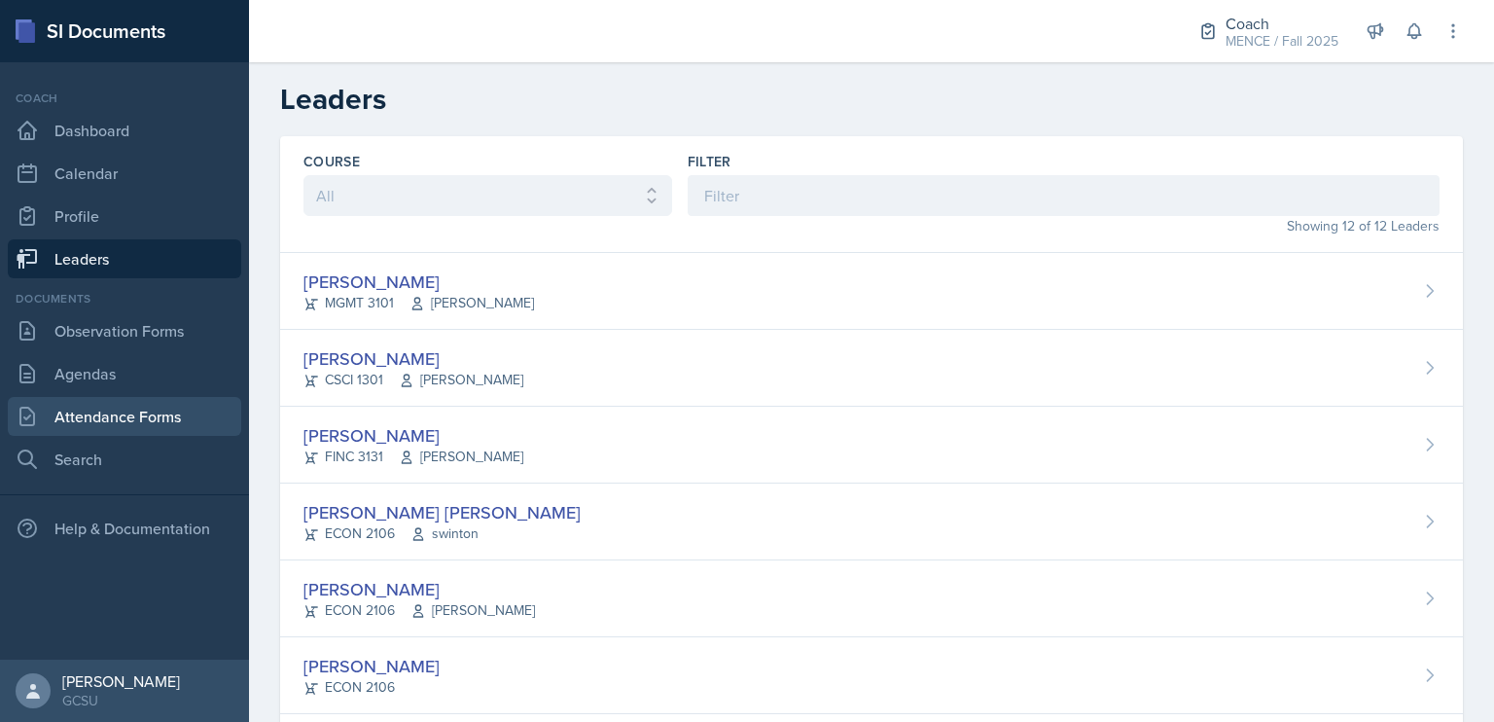
click at [136, 425] on link "Attendance Forms" at bounding box center [124, 416] width 233 height 39
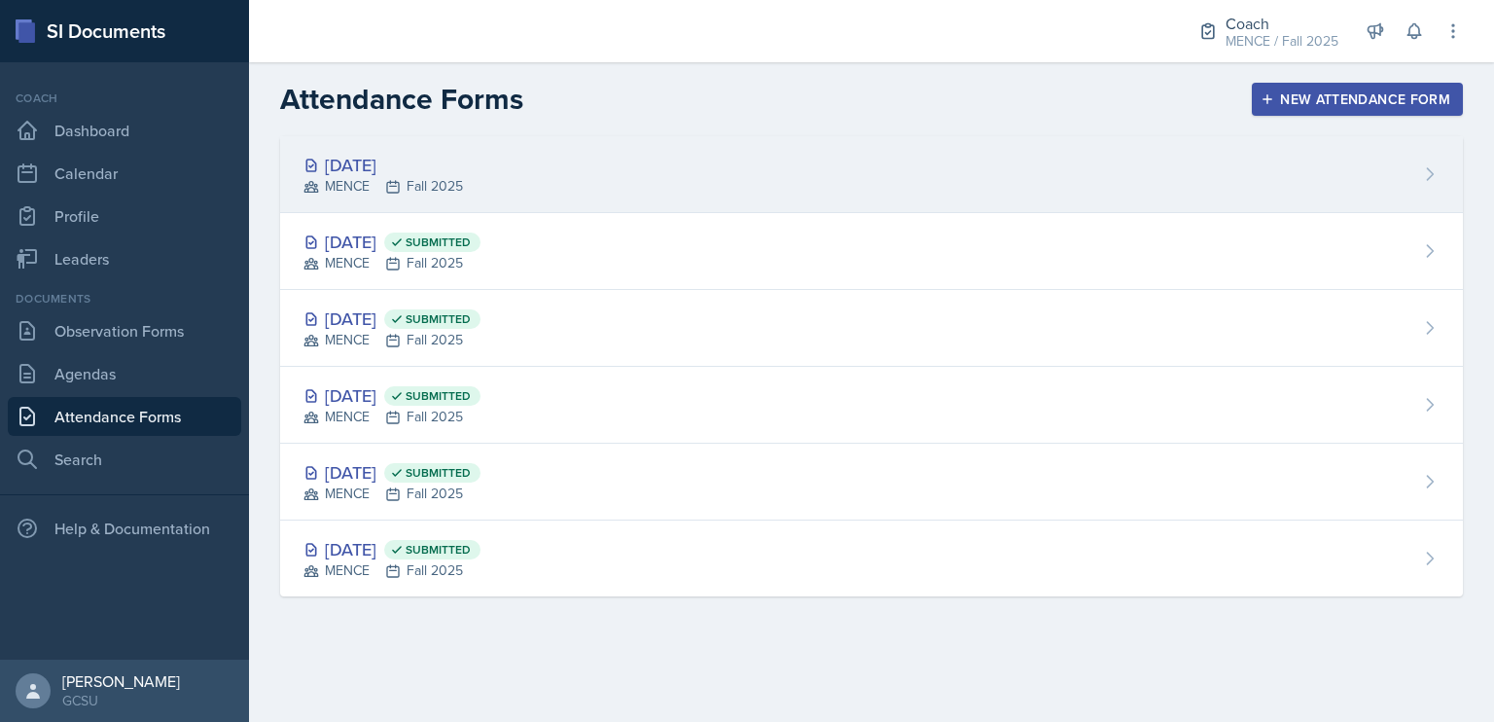
click at [483, 161] on div "[DATE] MENCE Fall 2025" at bounding box center [871, 174] width 1183 height 77
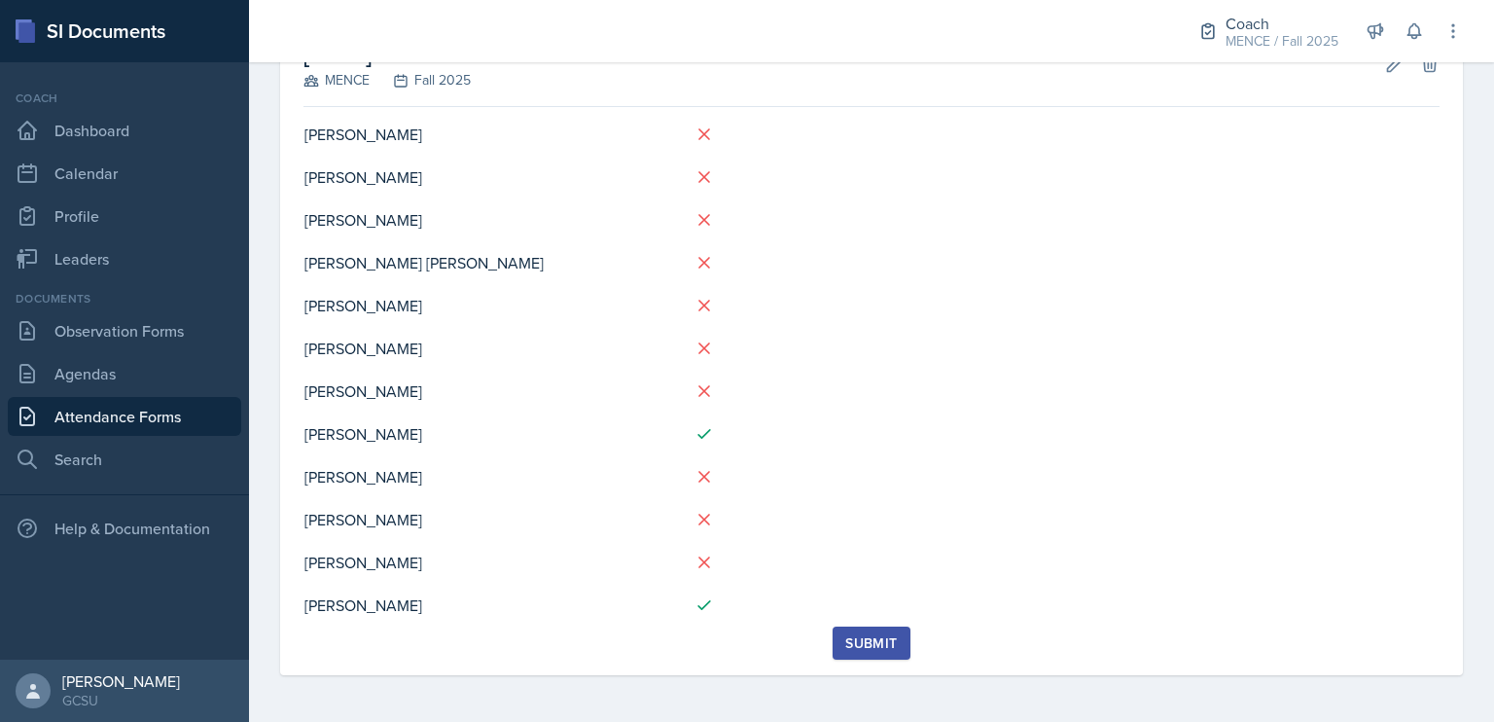
scroll to position [134, 0]
click at [99, 250] on link "Leaders" at bounding box center [124, 258] width 233 height 39
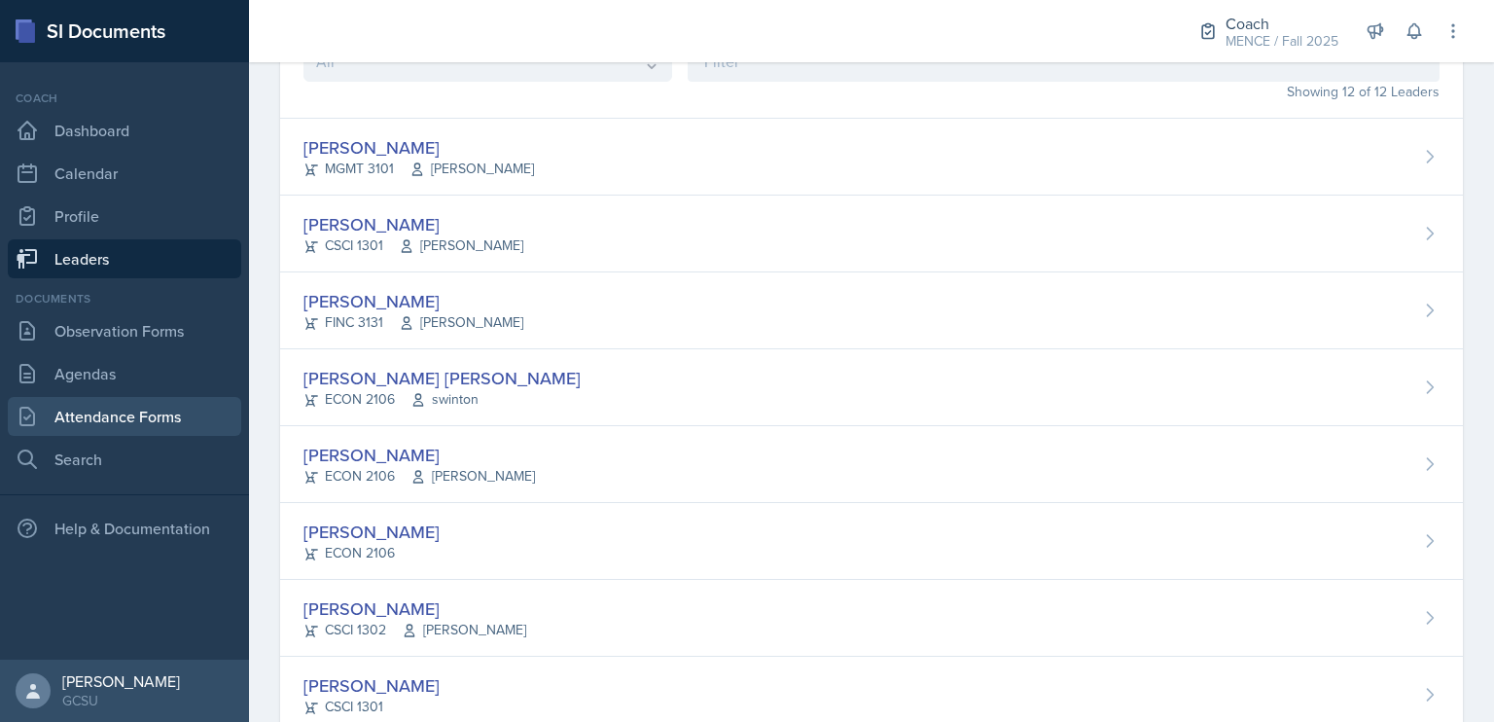
click at [137, 409] on link "Attendance Forms" at bounding box center [124, 416] width 233 height 39
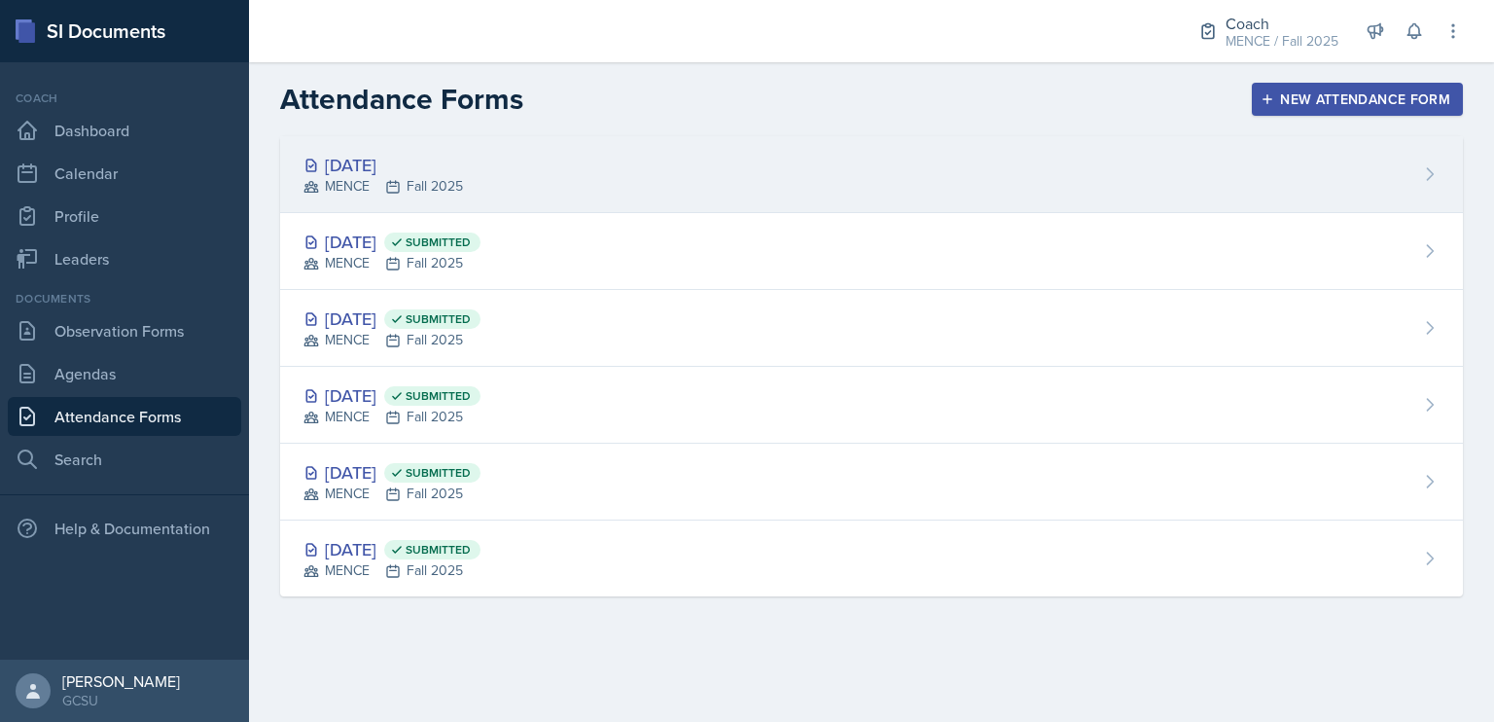
click at [455, 168] on div "[DATE]" at bounding box center [384, 165] width 160 height 26
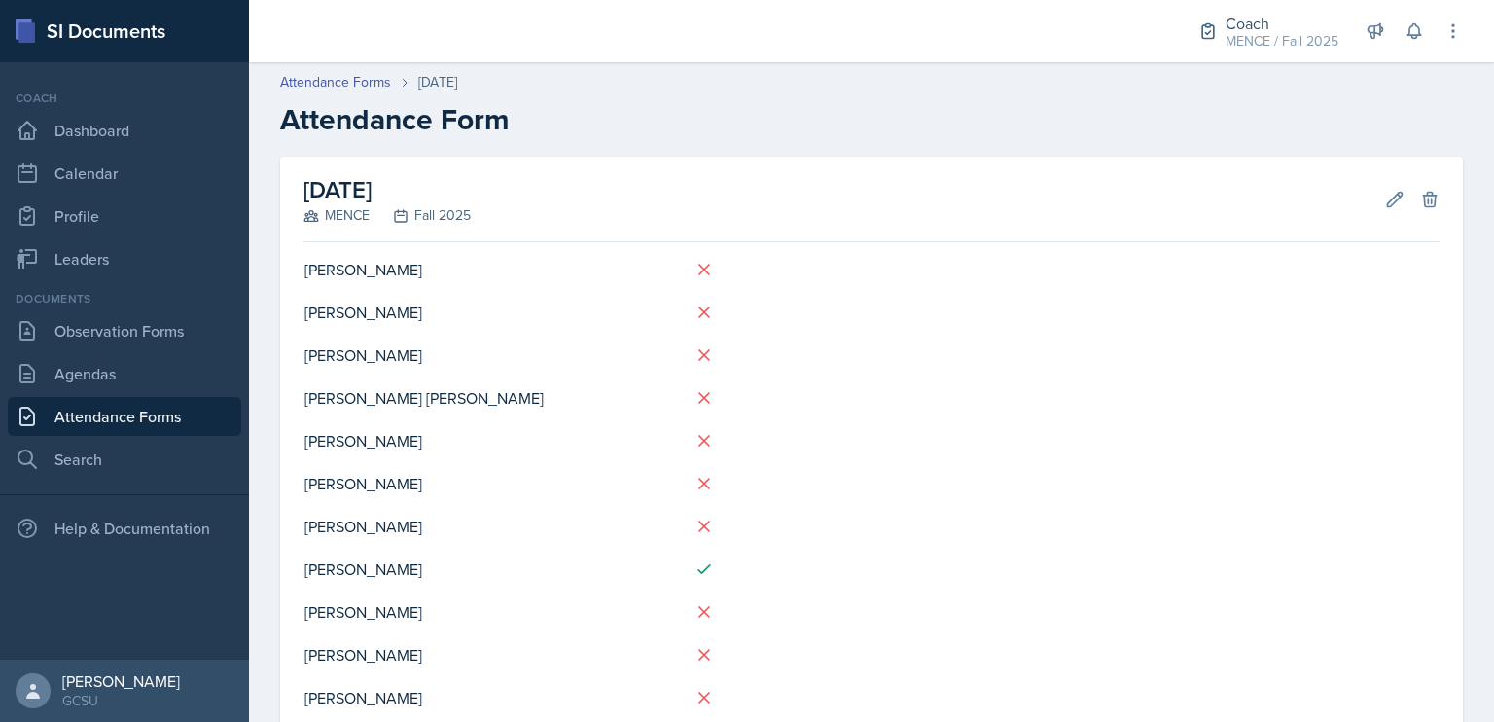
scroll to position [135, 0]
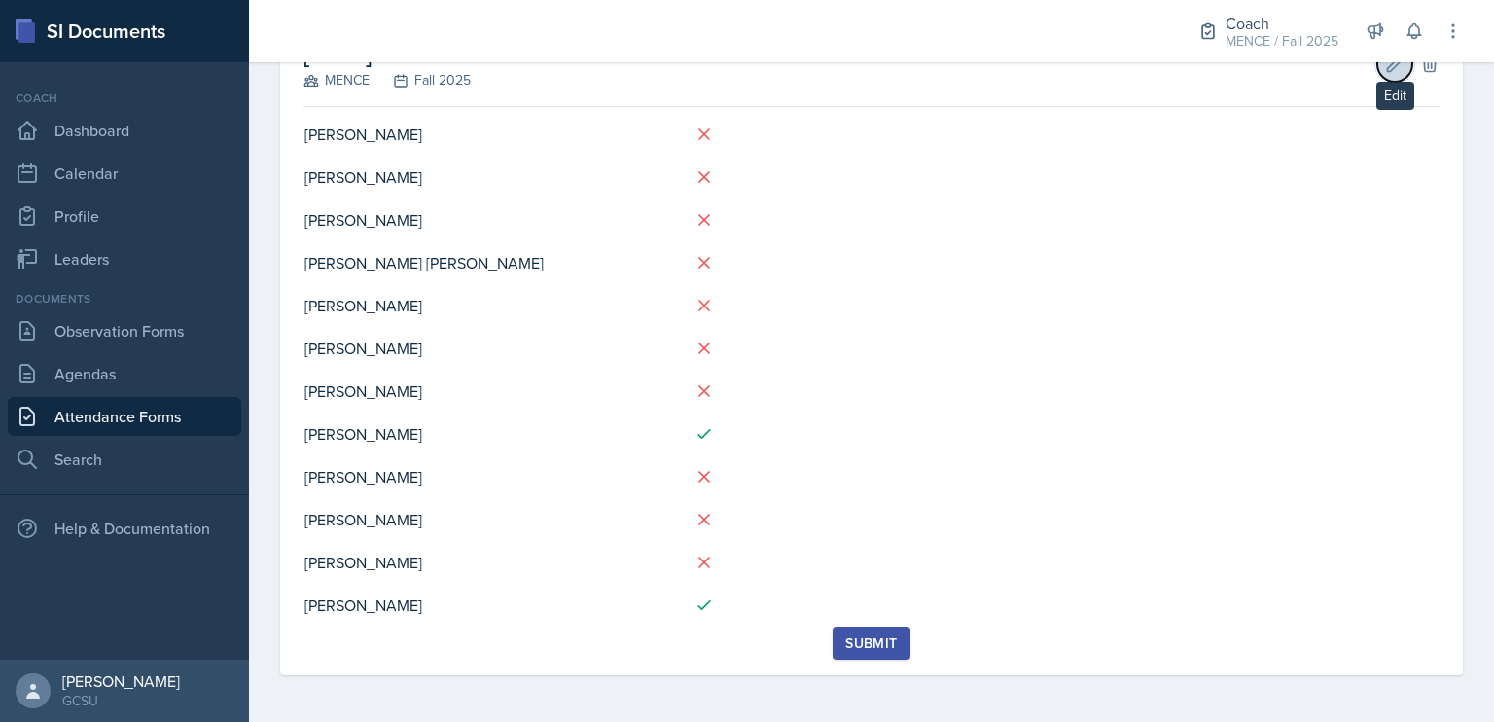
click at [1377, 78] on button "Edit" at bounding box center [1394, 64] width 35 height 35
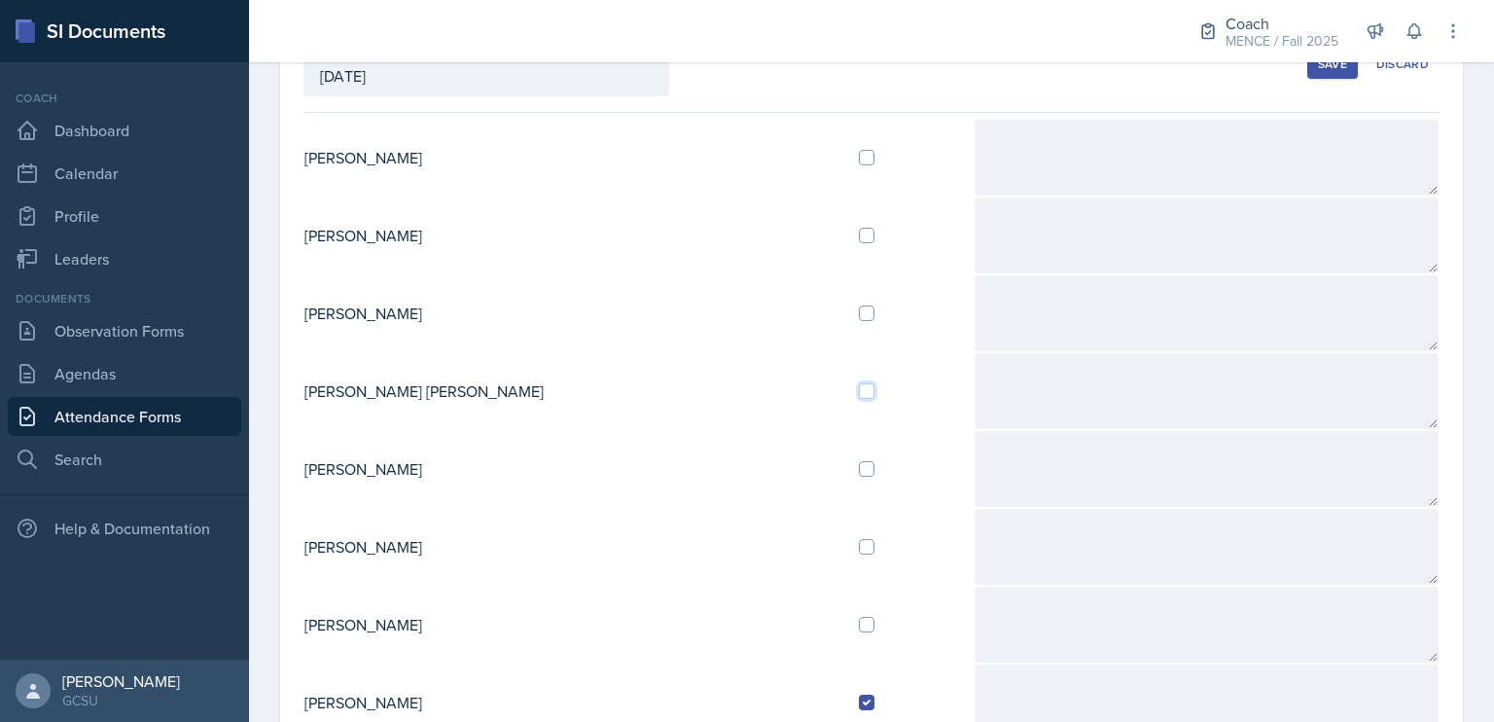
click at [859, 383] on input "checkbox" at bounding box center [867, 391] width 16 height 16
checkbox input "true"
drag, startPoint x: 1314, startPoint y: 55, endPoint x: 1310, endPoint y: 87, distance: 31.4
click at [1310, 87] on div "Coach [PERSON_NAME] / Fall 2025 Coach MENCE / Spring 2025 Coach MENCE / Spring …" at bounding box center [871, 361] width 1245 height 722
click at [1309, 87] on div "Date [DATE] [DATE] 31 1 2 3 4 5 6 7 8 9 10 11 12 13 14 15 16 17 18 19 20 21 22 …" at bounding box center [872, 65] width 1136 height 96
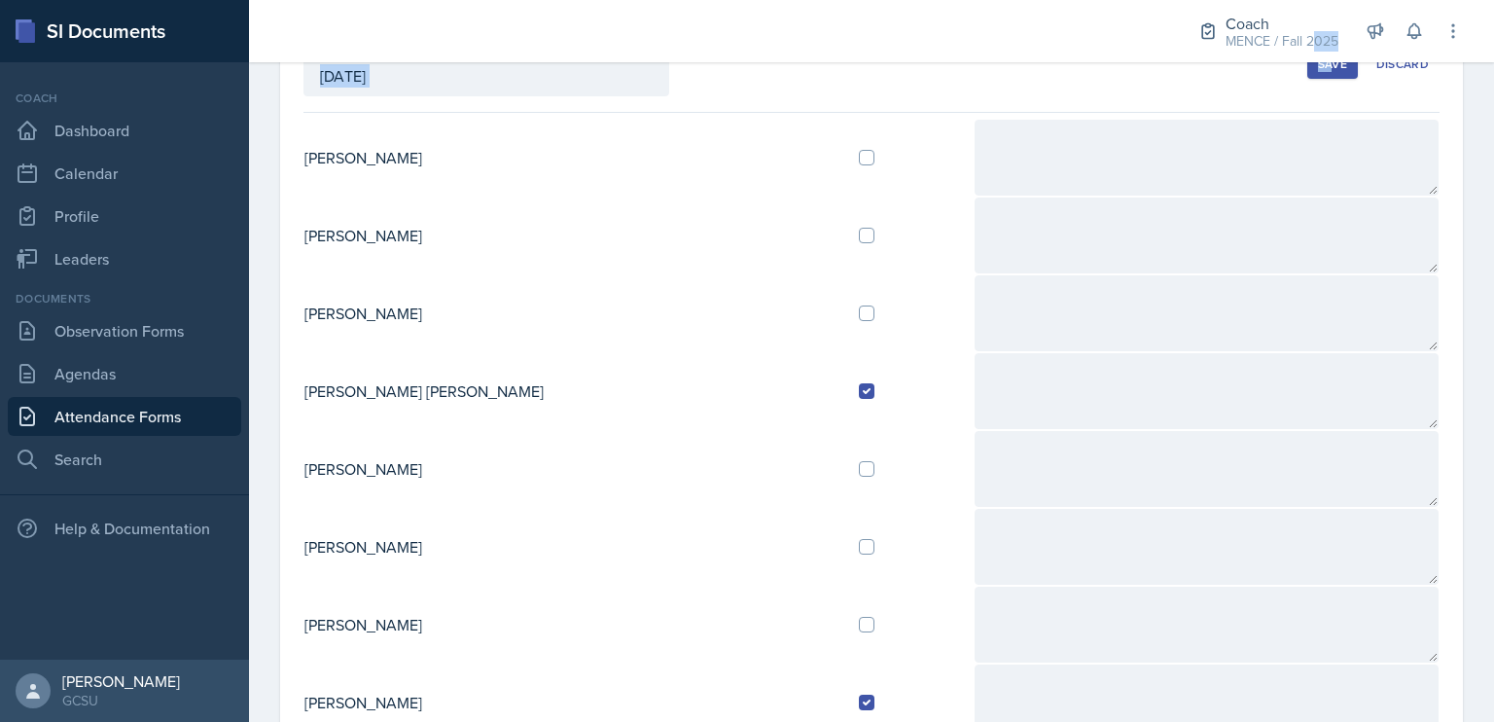
copy div "025 Coach MENCE / Spring 2025 Coach MENCE / Spring 2025 Coach MENCE / Fall 2025…"
click at [1318, 69] on div "Save" at bounding box center [1332, 64] width 29 height 16
click at [1324, 69] on div "button" at bounding box center [1332, 63] width 17 height 17
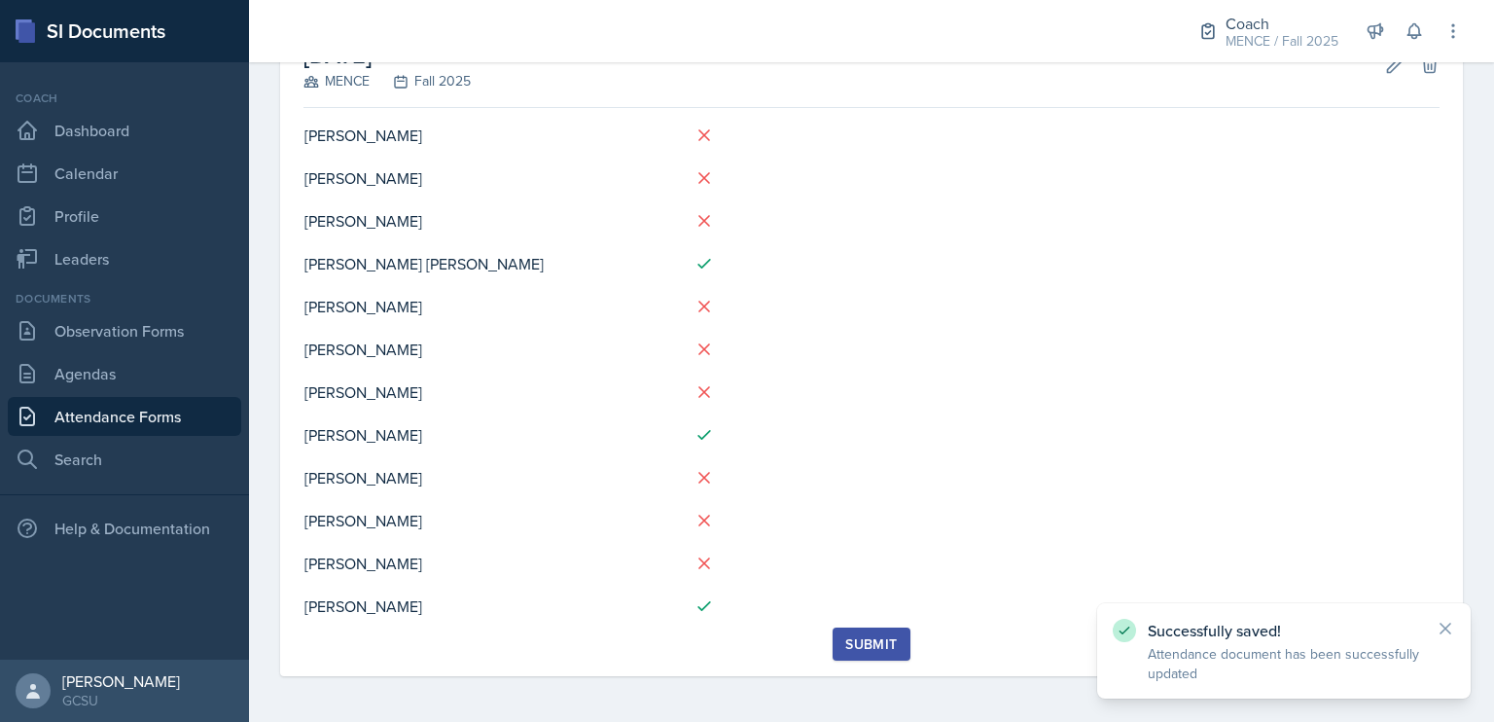
click at [982, 40] on div at bounding box center [706, 31] width 883 height 62
click at [114, 265] on link "Leaders" at bounding box center [124, 258] width 233 height 39
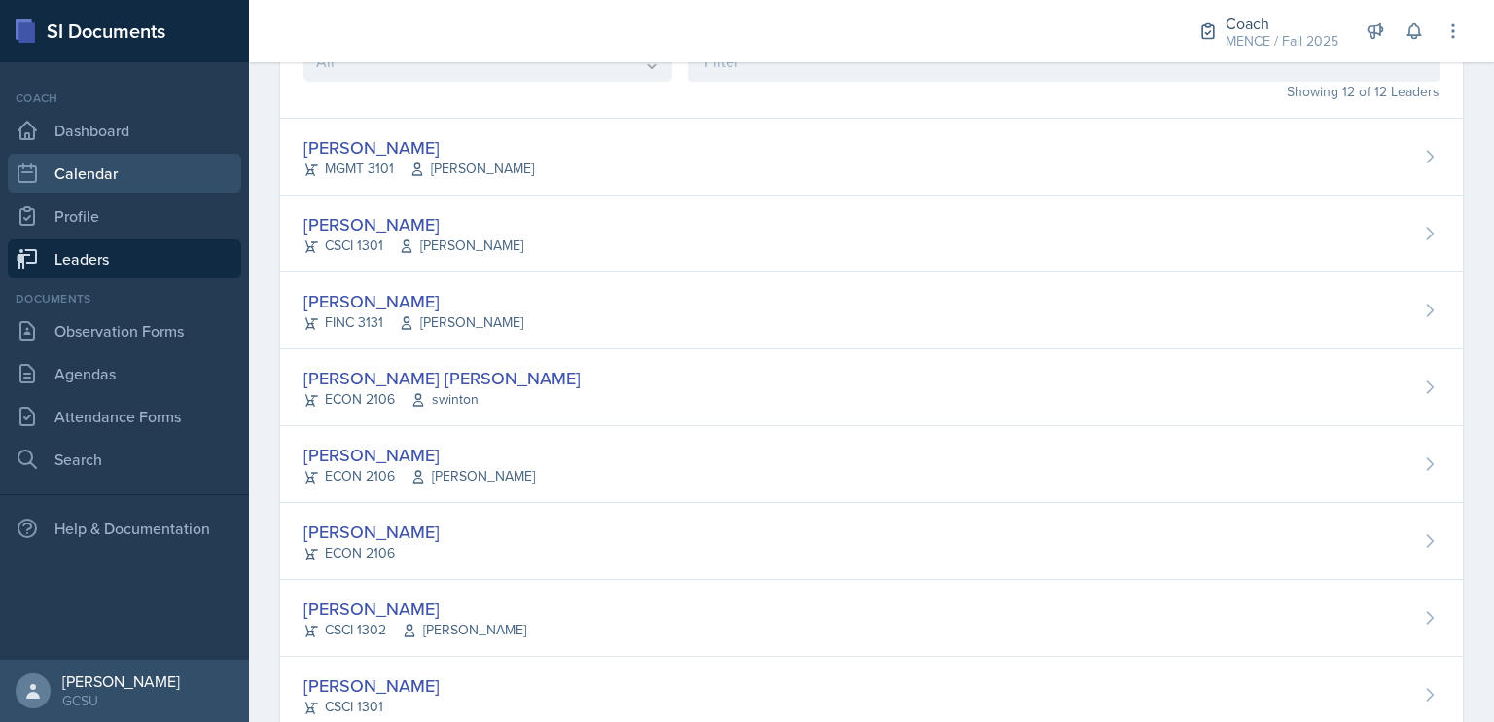
click at [143, 173] on link "Calendar" at bounding box center [124, 173] width 233 height 39
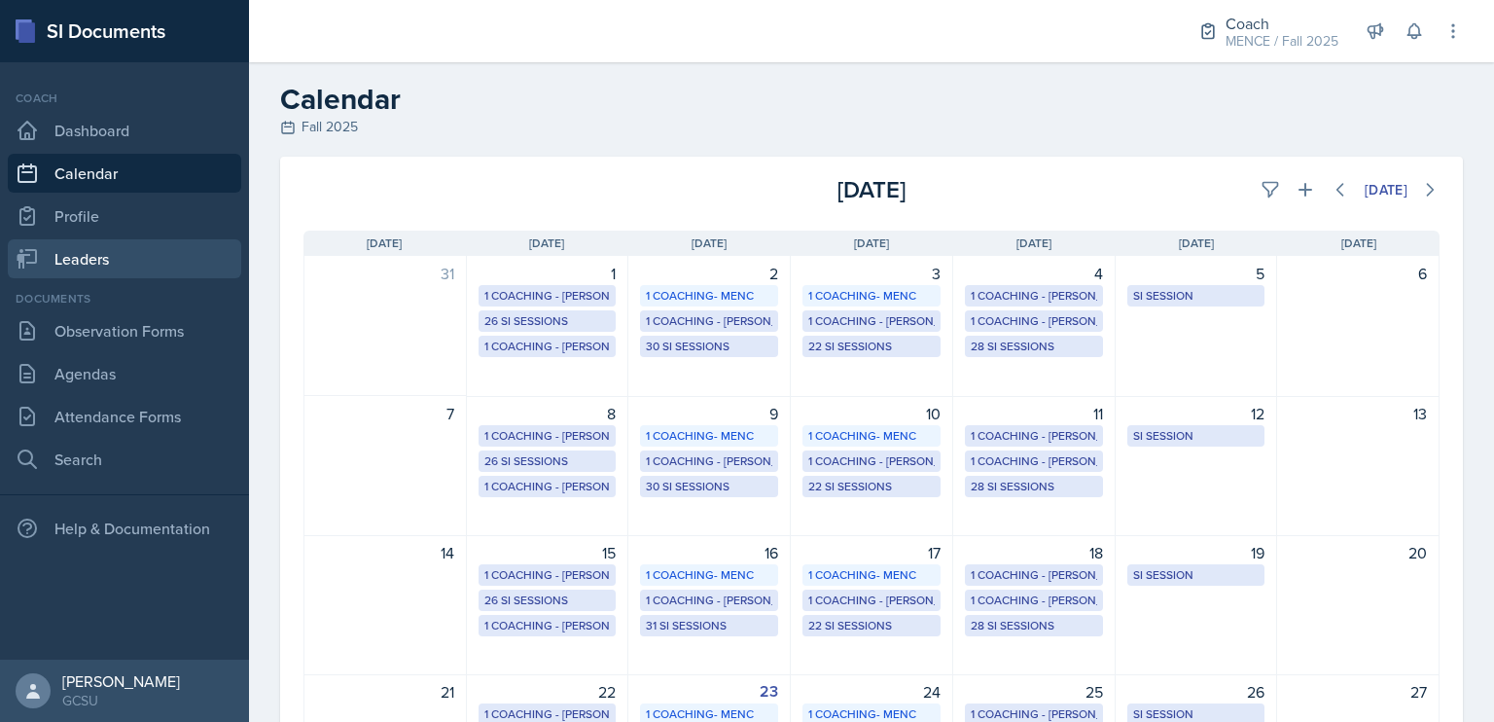
click at [137, 255] on link "Leaders" at bounding box center [124, 258] width 233 height 39
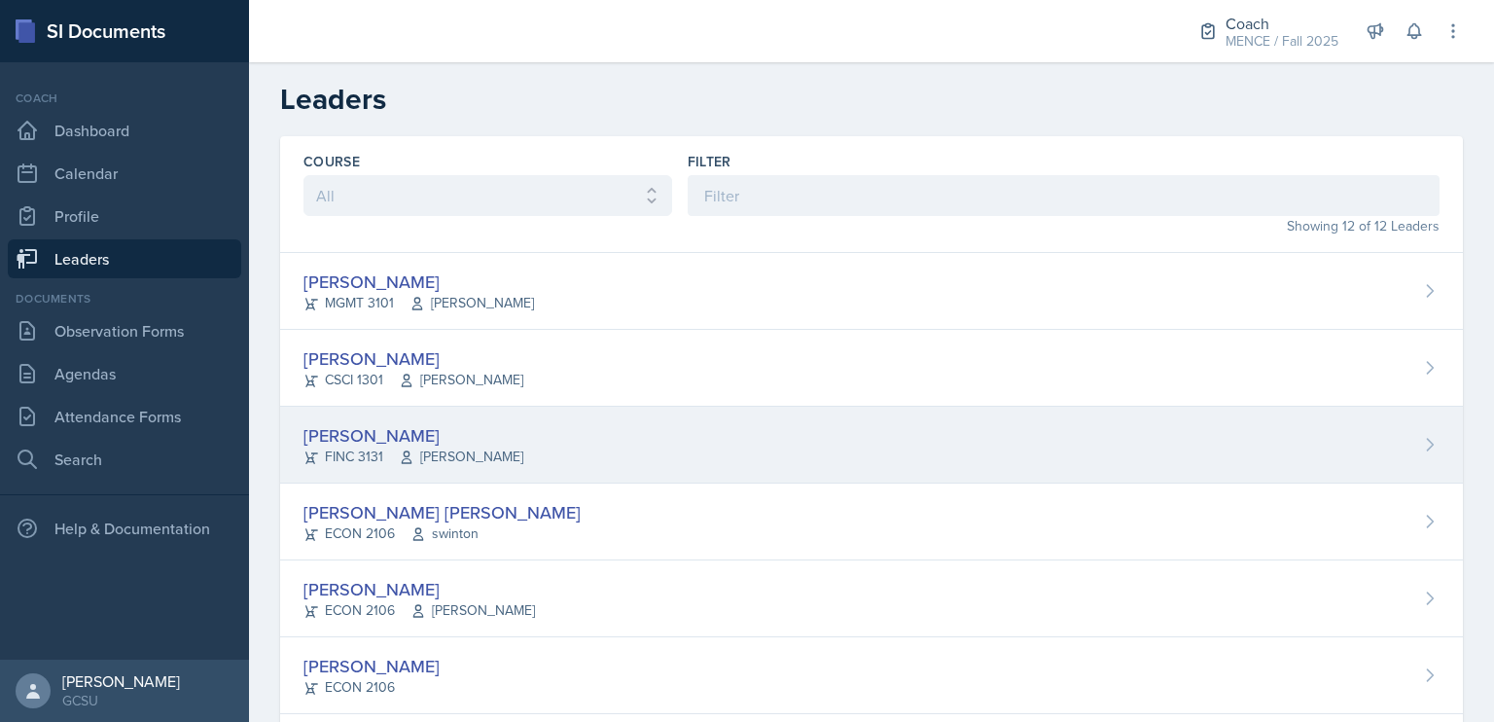
scroll to position [160, 0]
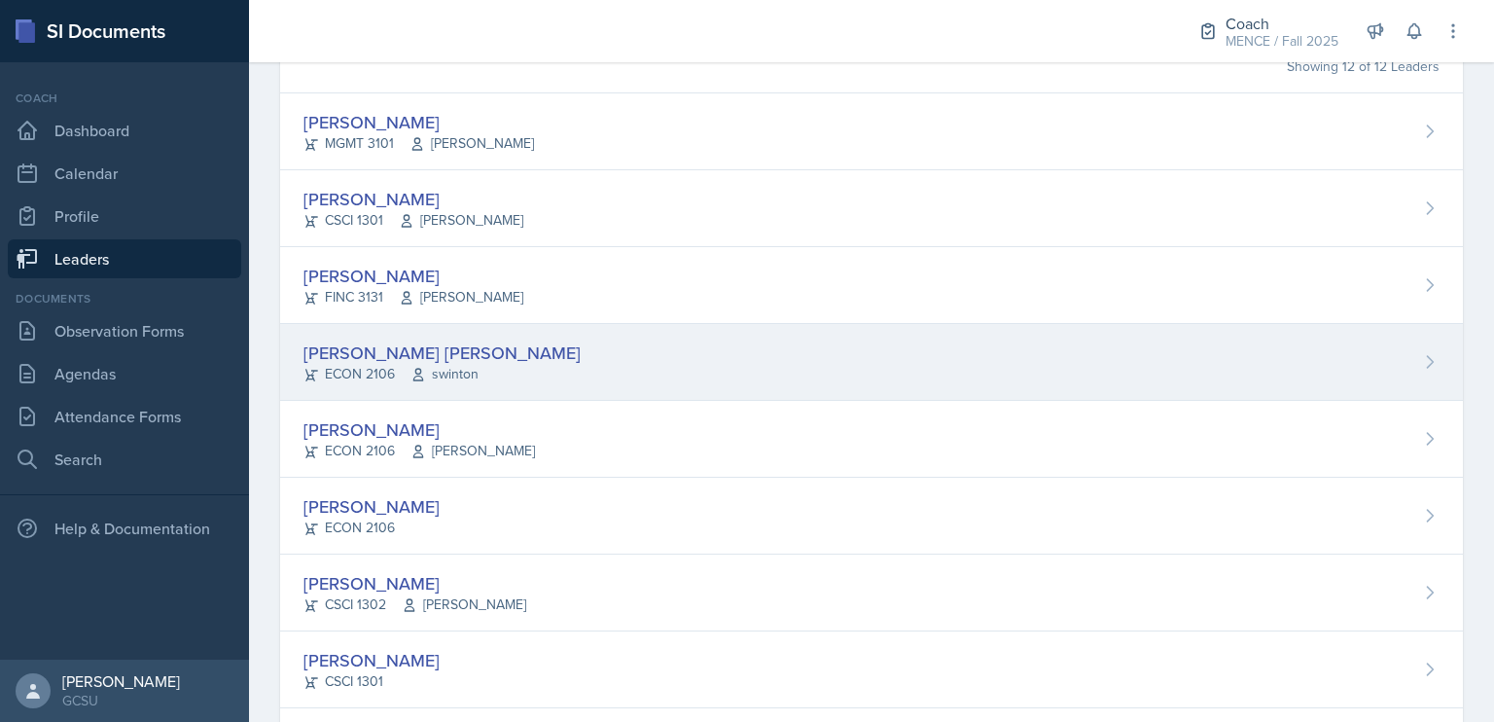
click at [517, 351] on div "[PERSON_NAME] [PERSON_NAME] ECON 2106 [GEOGRAPHIC_DATA]" at bounding box center [871, 362] width 1183 height 77
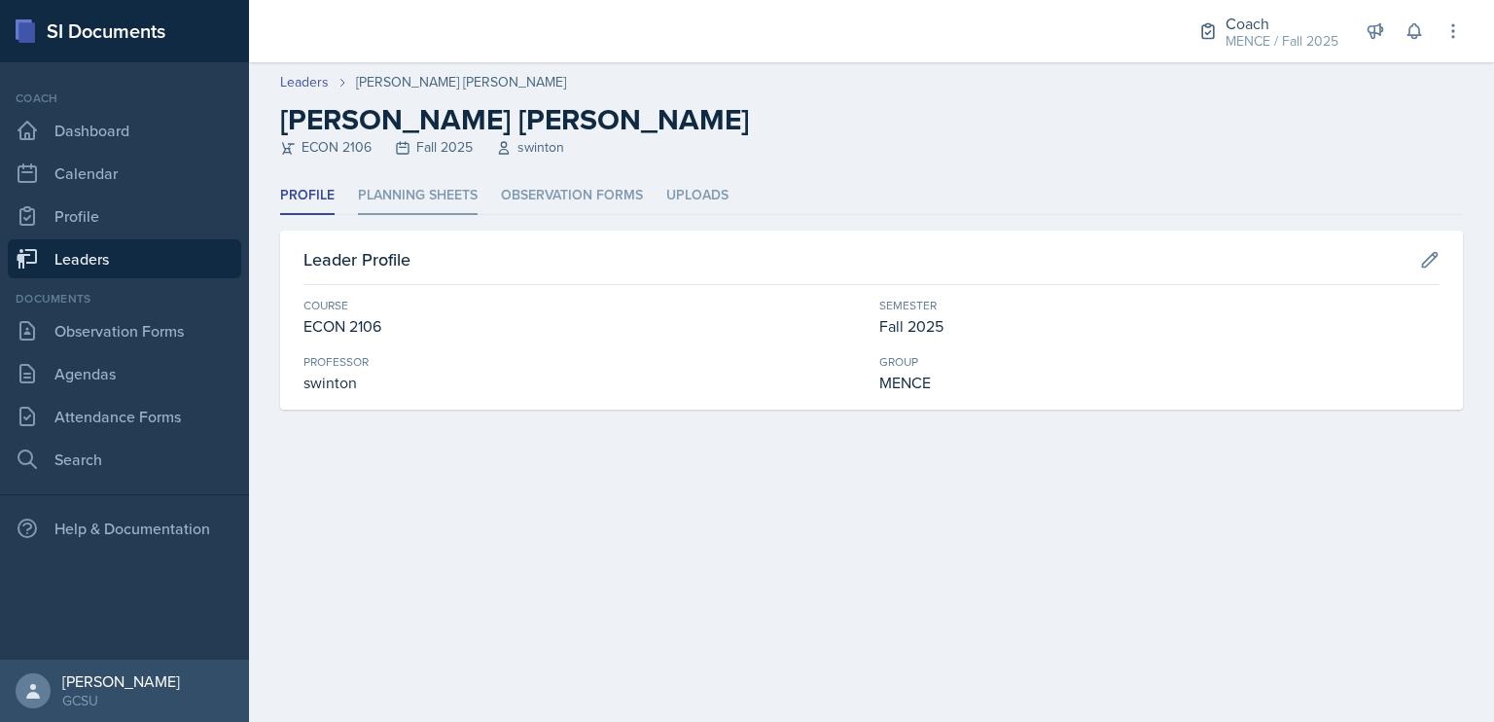
click at [430, 189] on li "Planning Sheets" at bounding box center [418, 196] width 120 height 38
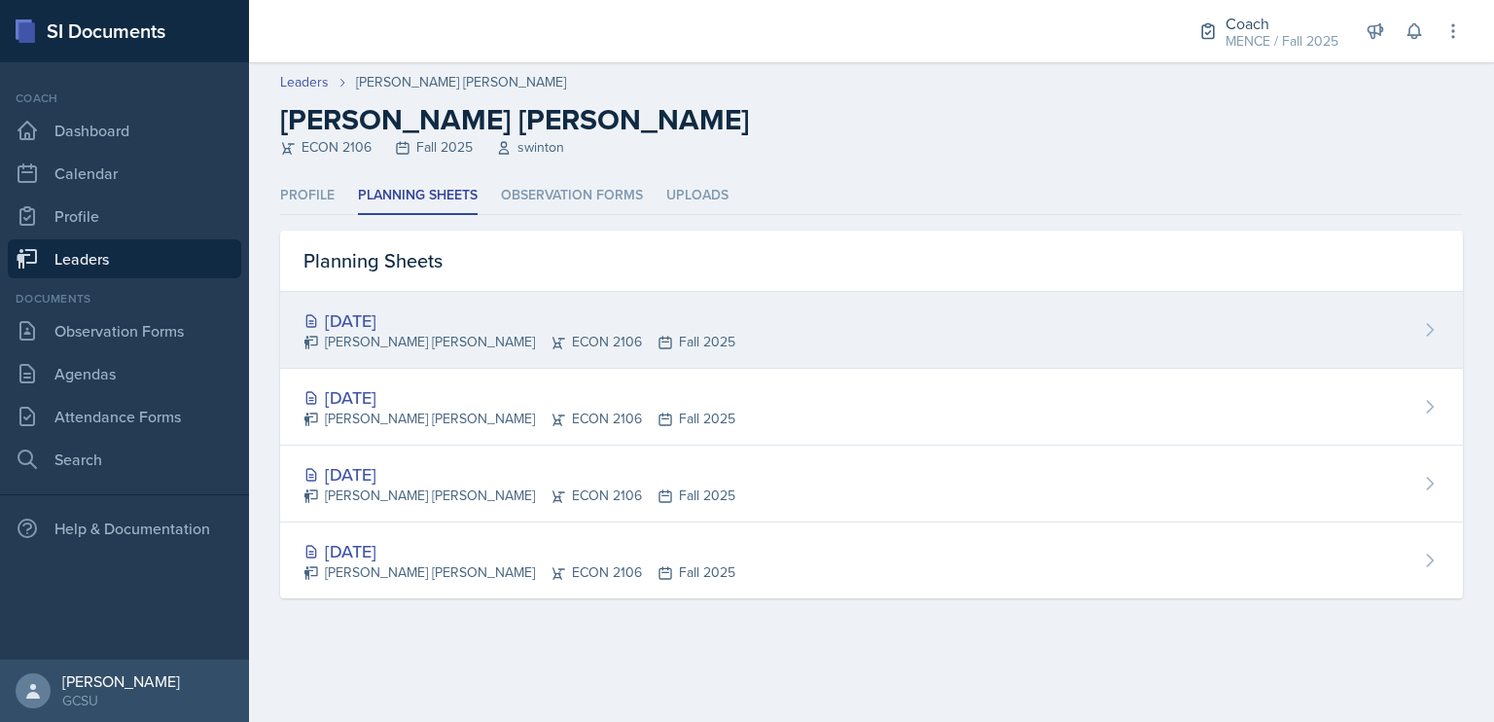
click at [473, 325] on div "[DATE]" at bounding box center [520, 320] width 432 height 26
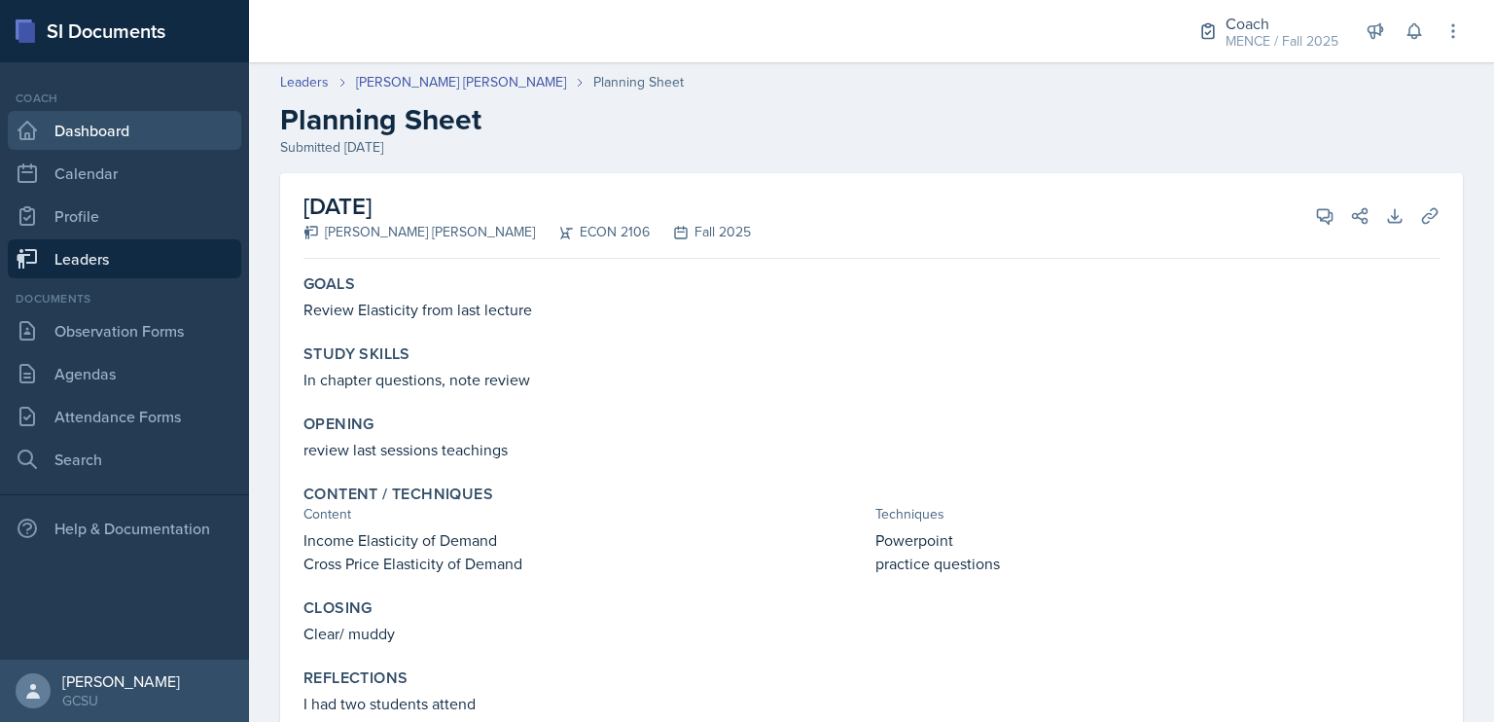
click at [142, 125] on link "Dashboard" at bounding box center [124, 130] width 233 height 39
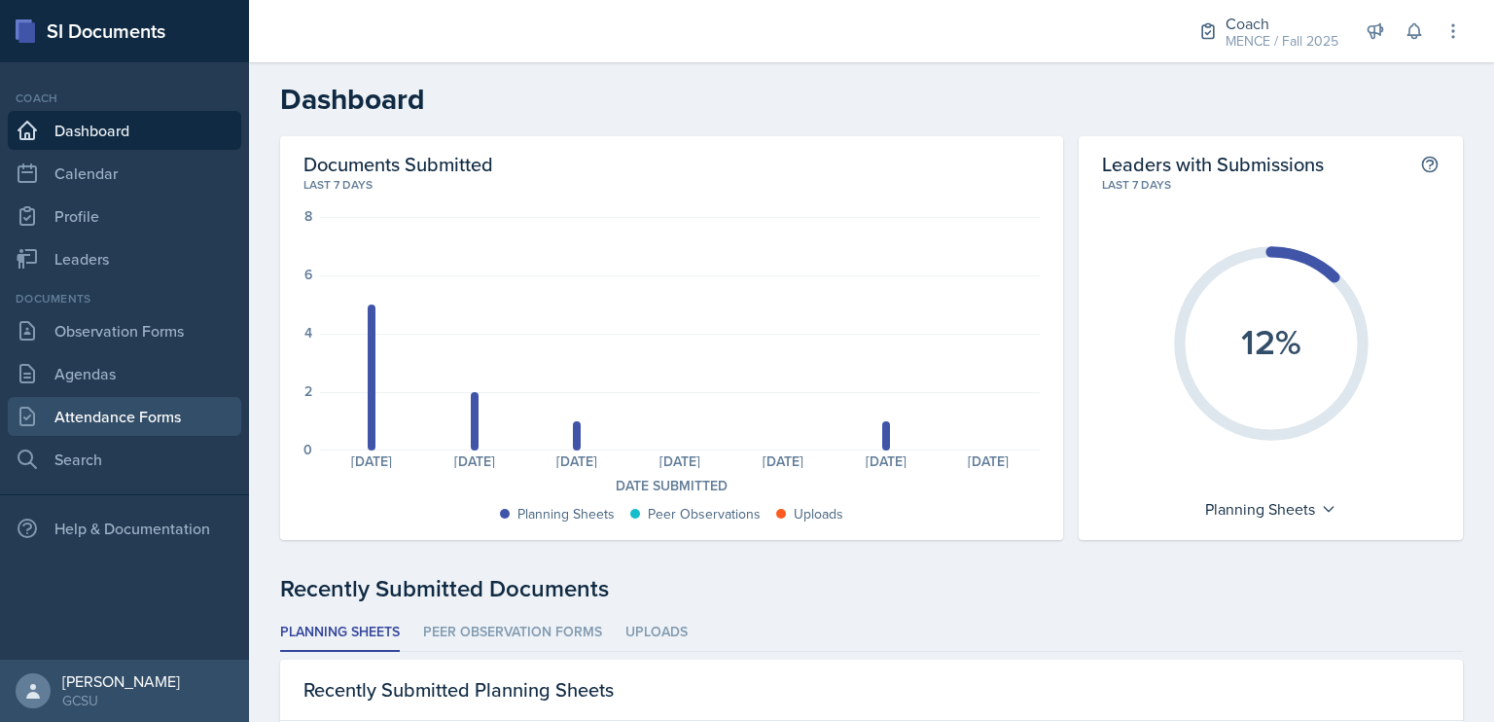
click at [117, 408] on link "Attendance Forms" at bounding box center [124, 416] width 233 height 39
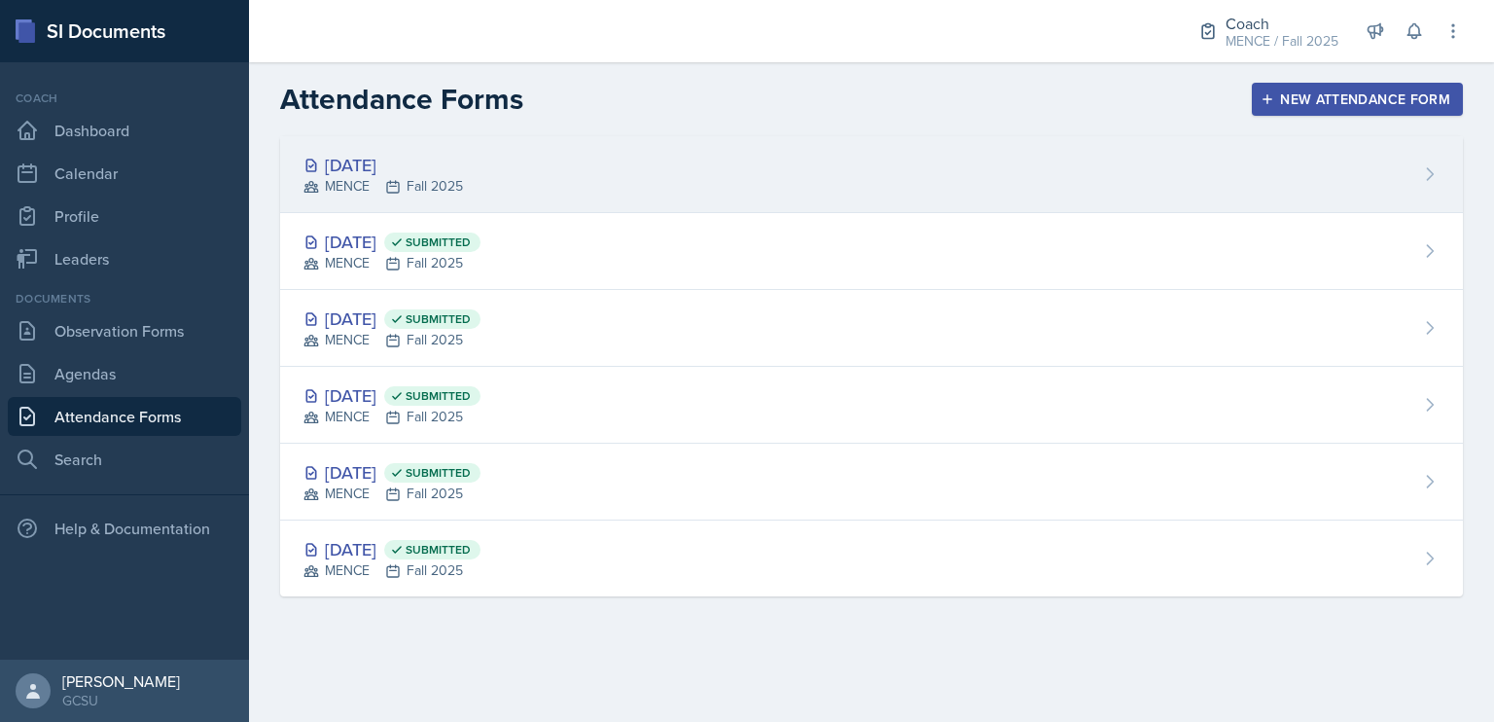
click at [446, 193] on div "MENCE Fall 2025" at bounding box center [384, 186] width 160 height 20
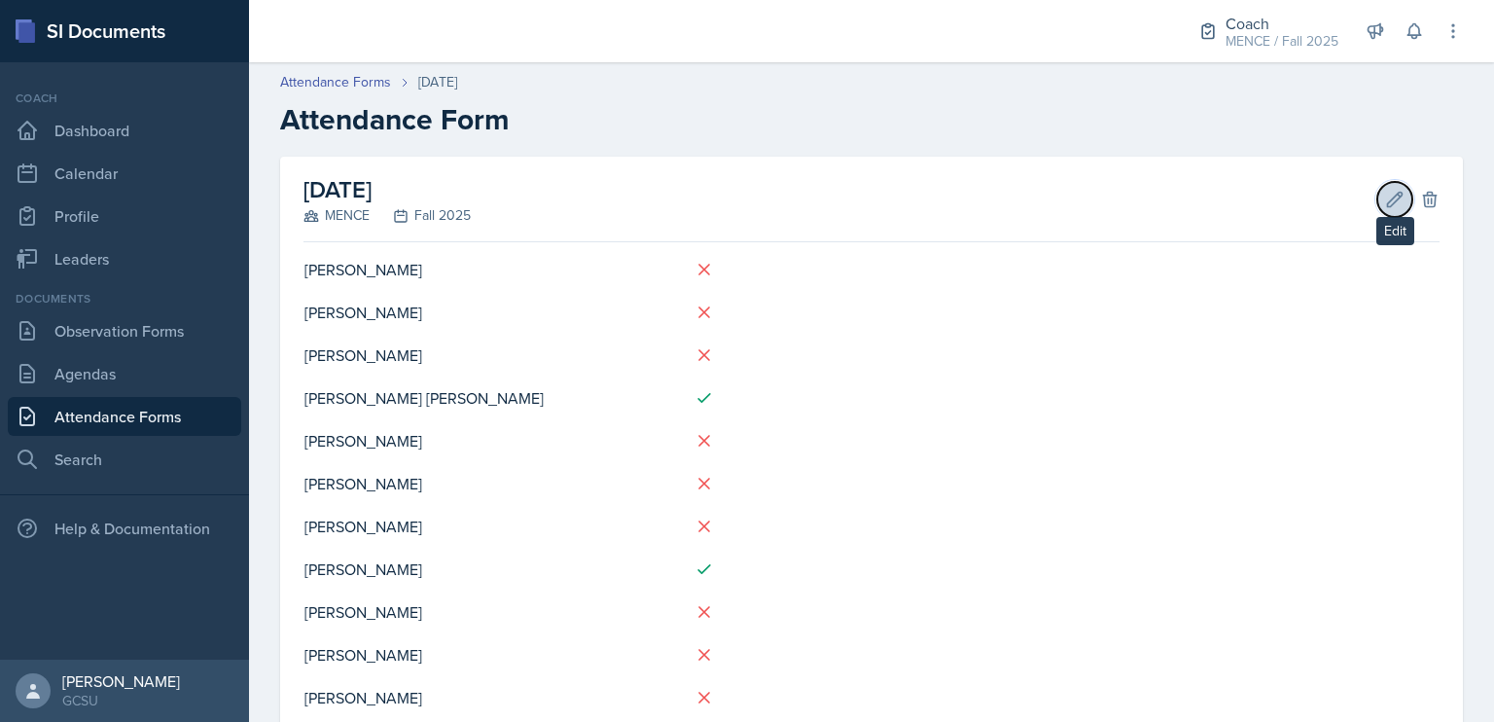
click at [1390, 204] on button "Edit" at bounding box center [1394, 199] width 35 height 35
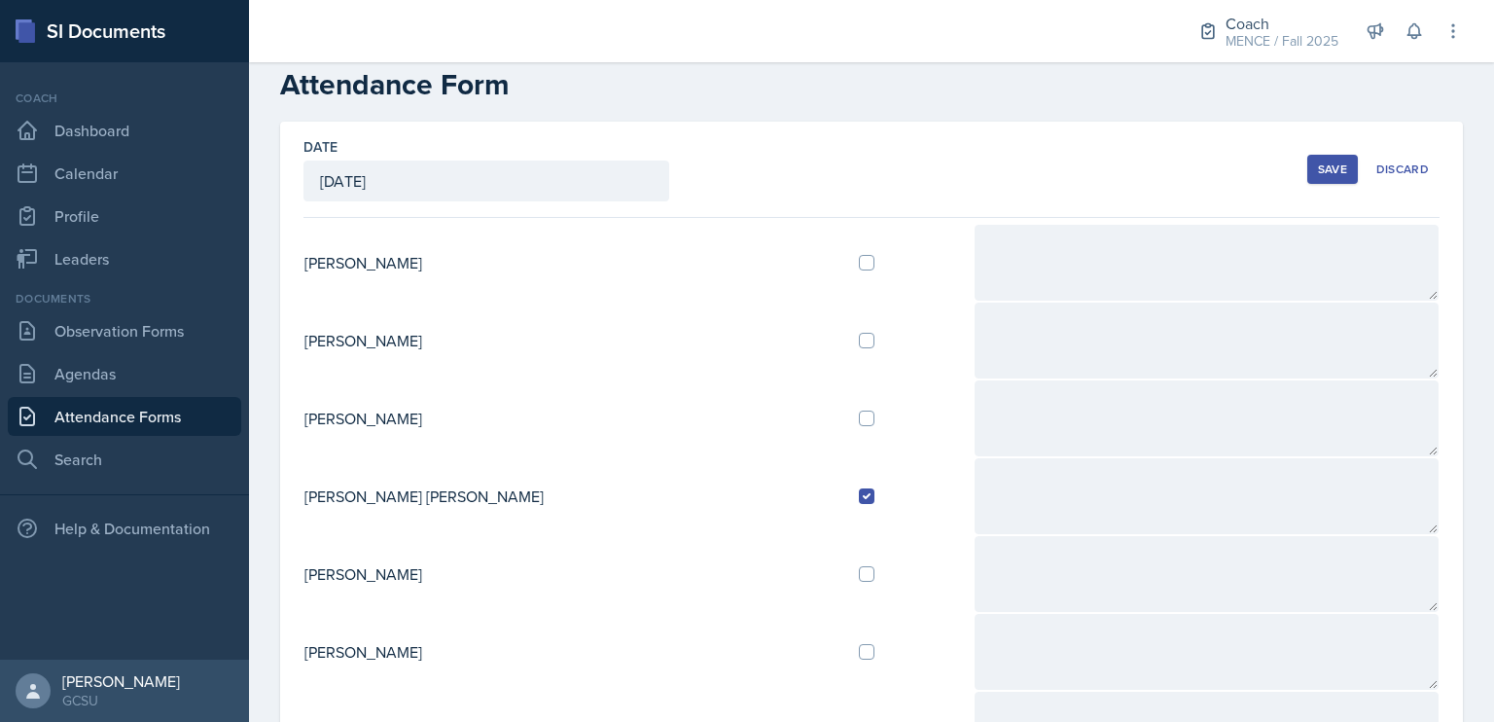
scroll to position [39, 0]
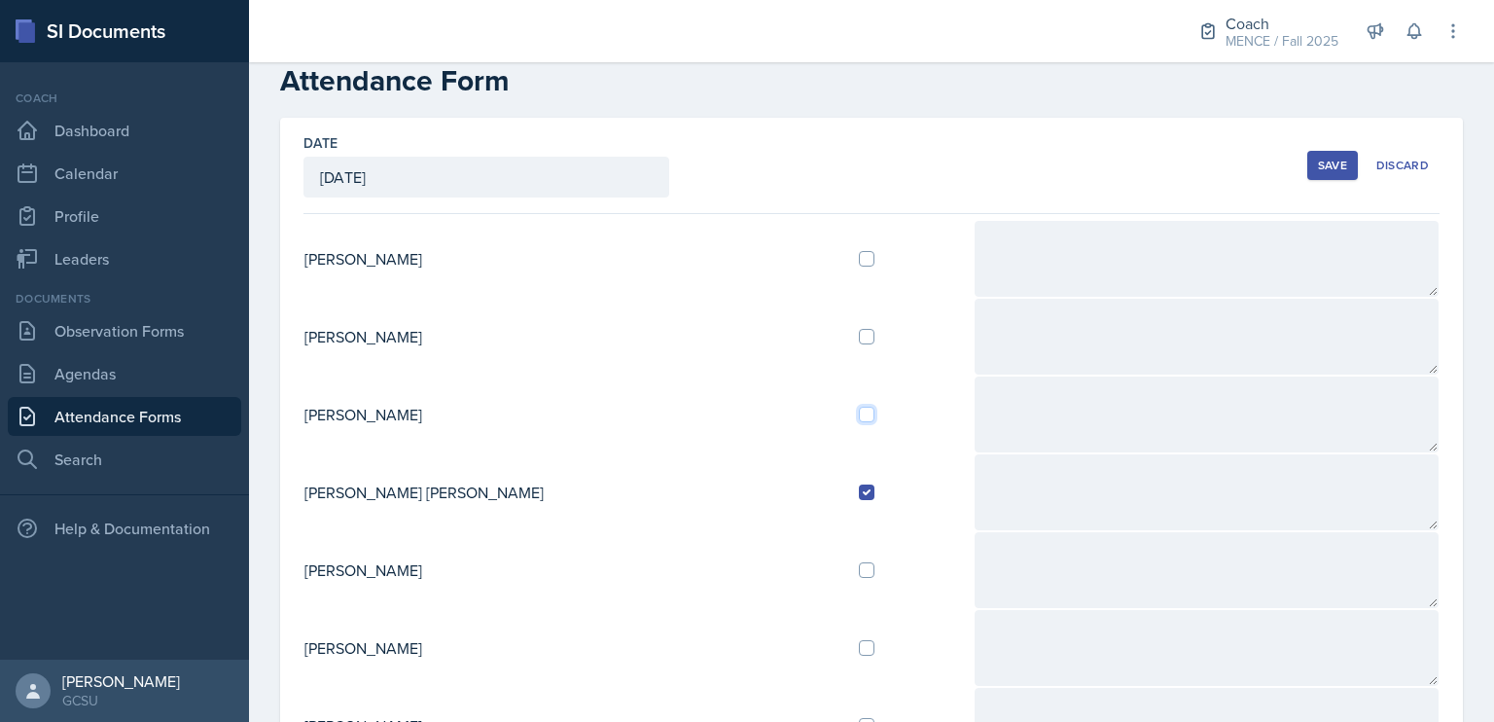
click at [859, 413] on input "checkbox" at bounding box center [867, 415] width 16 height 16
checkbox input "true"
click at [1324, 170] on div "Save" at bounding box center [1332, 166] width 29 height 16
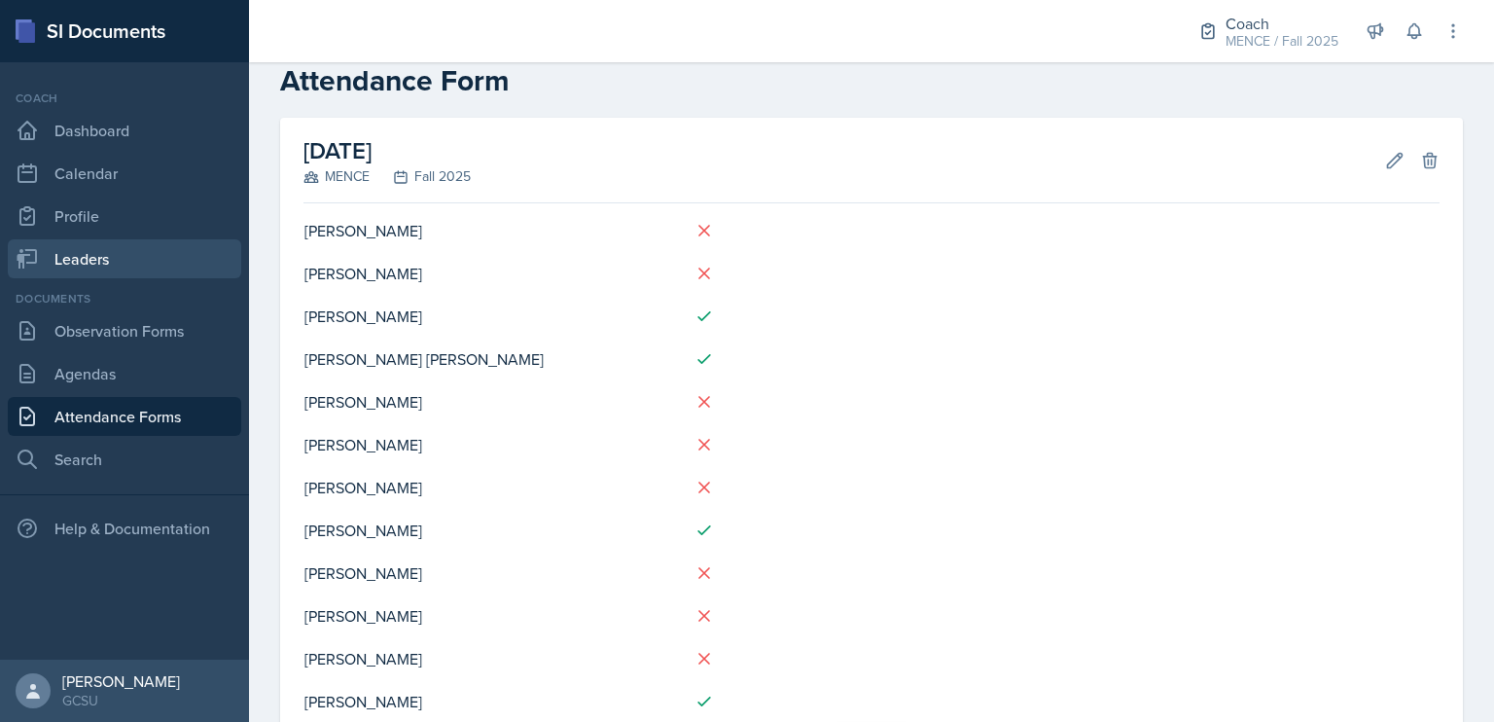
click at [158, 262] on link "Leaders" at bounding box center [124, 258] width 233 height 39
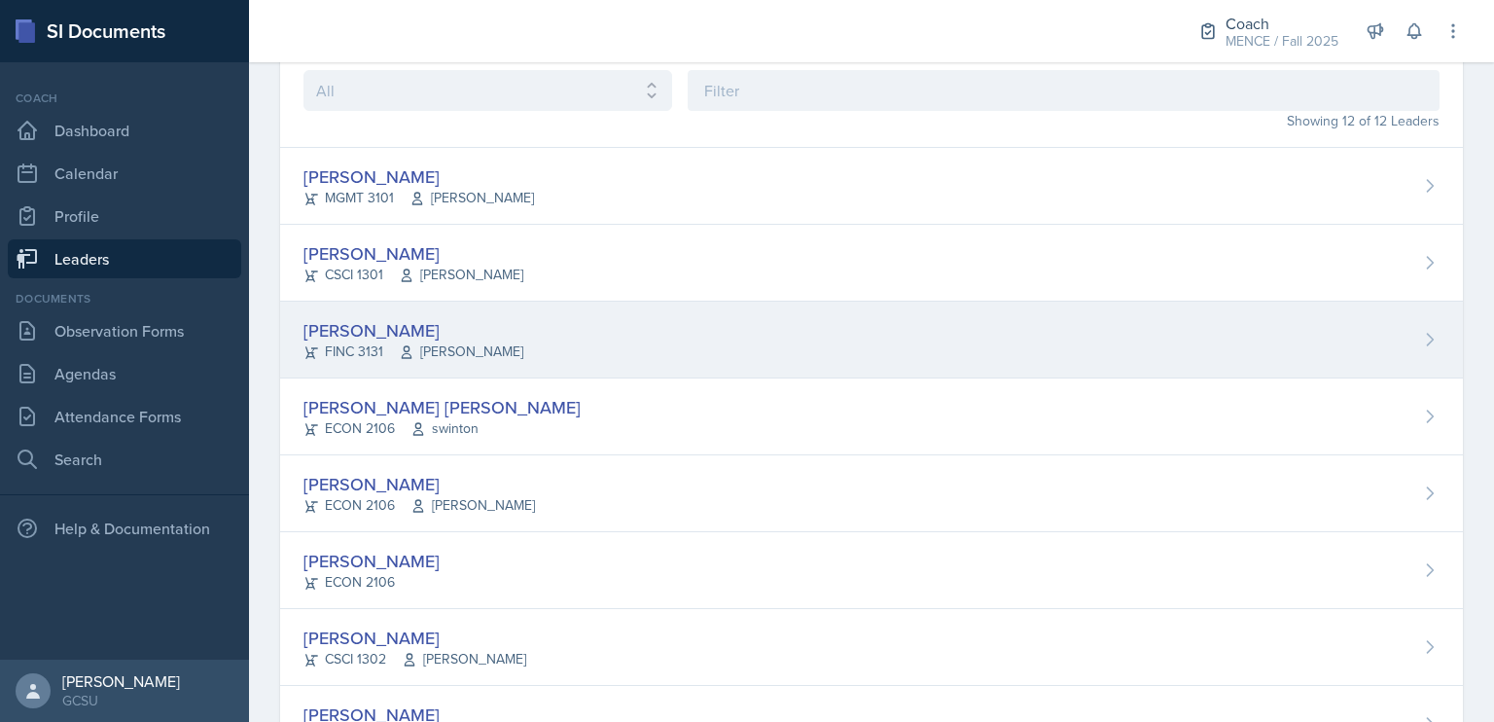
scroll to position [105, 0]
click at [392, 332] on div "[PERSON_NAME]" at bounding box center [414, 330] width 220 height 26
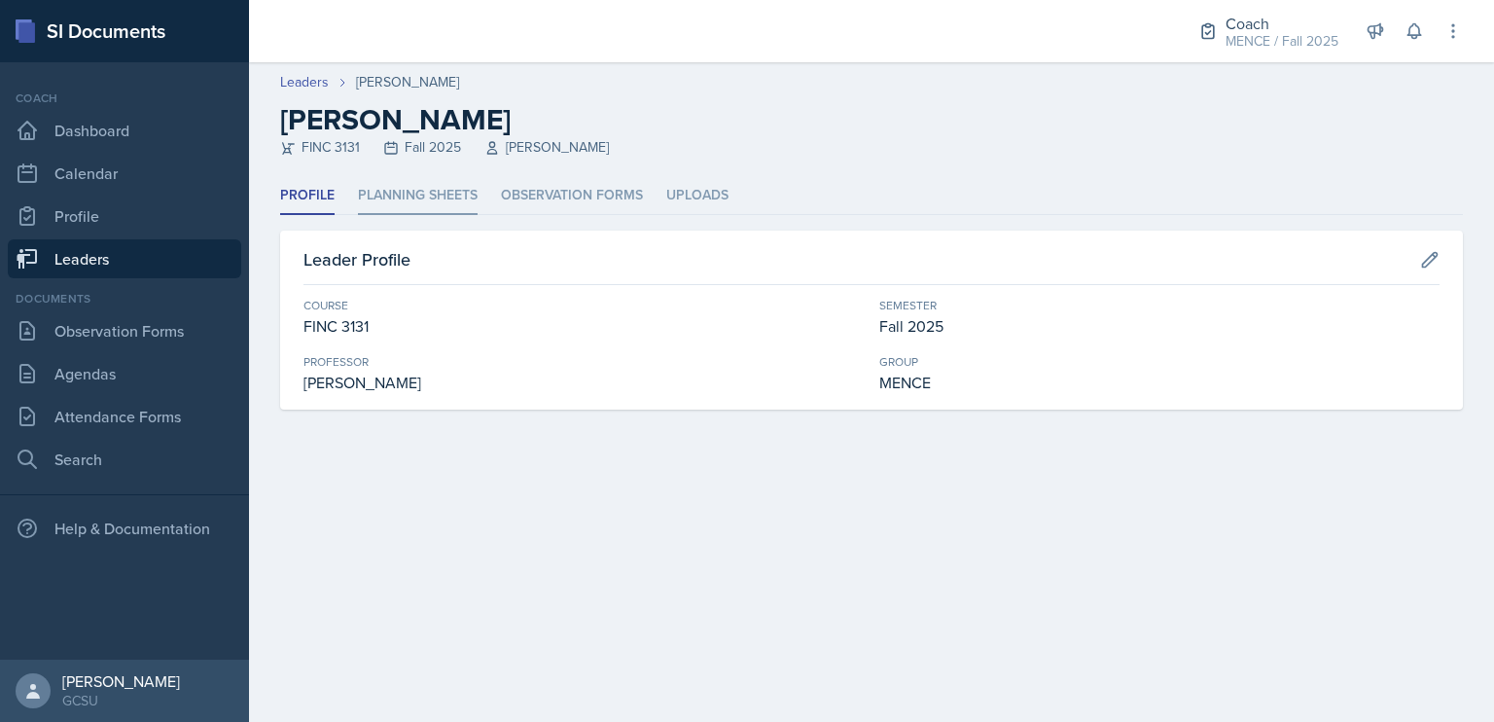
click at [410, 197] on li "Planning Sheets" at bounding box center [418, 196] width 120 height 38
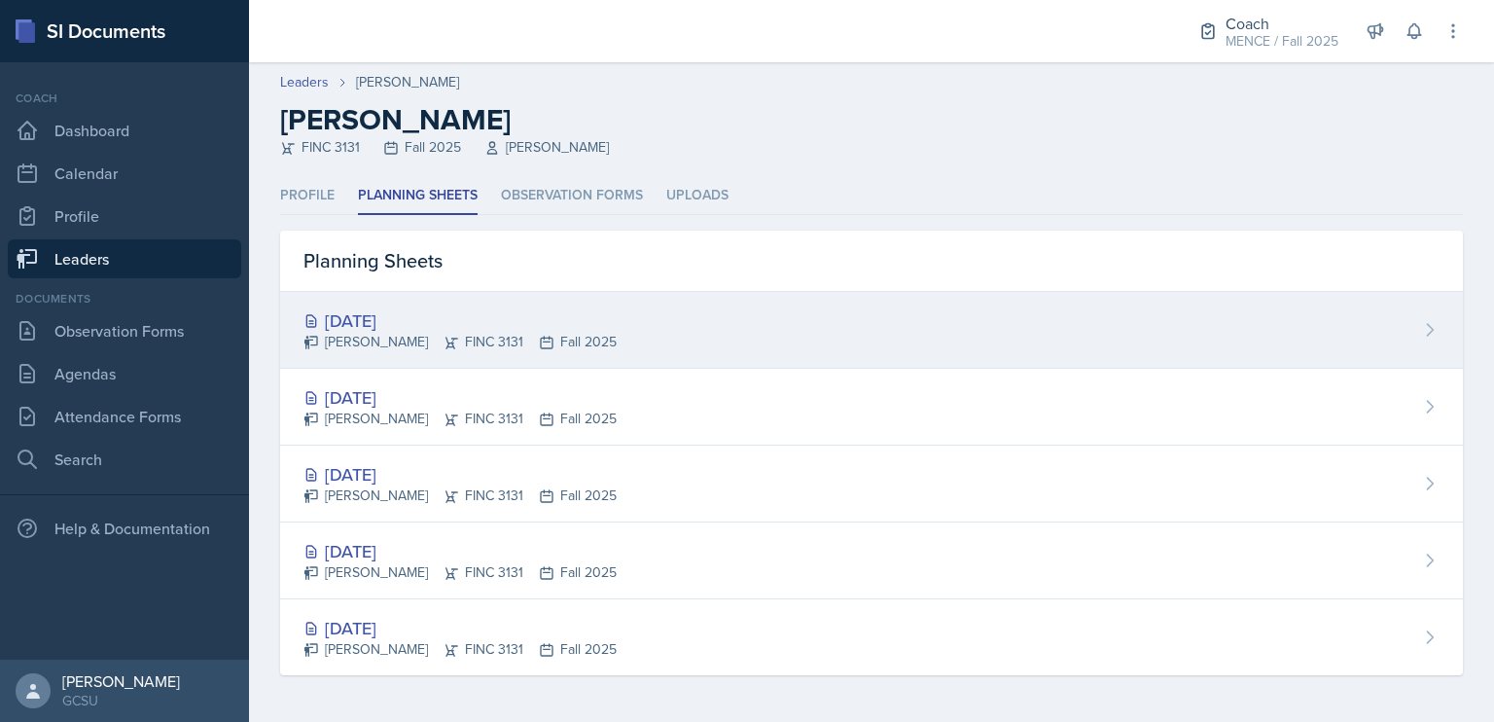
click at [434, 313] on div "[DATE]" at bounding box center [460, 320] width 313 height 26
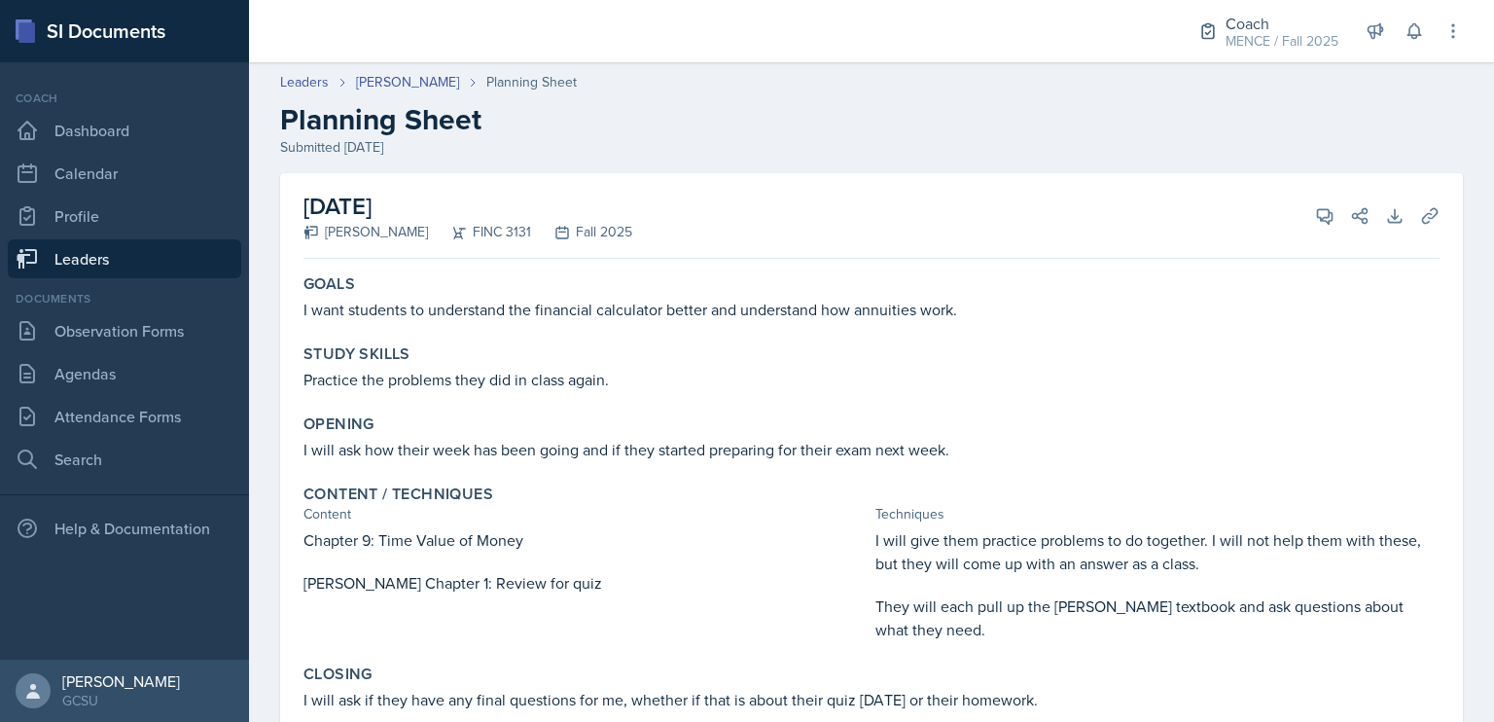
scroll to position [114, 0]
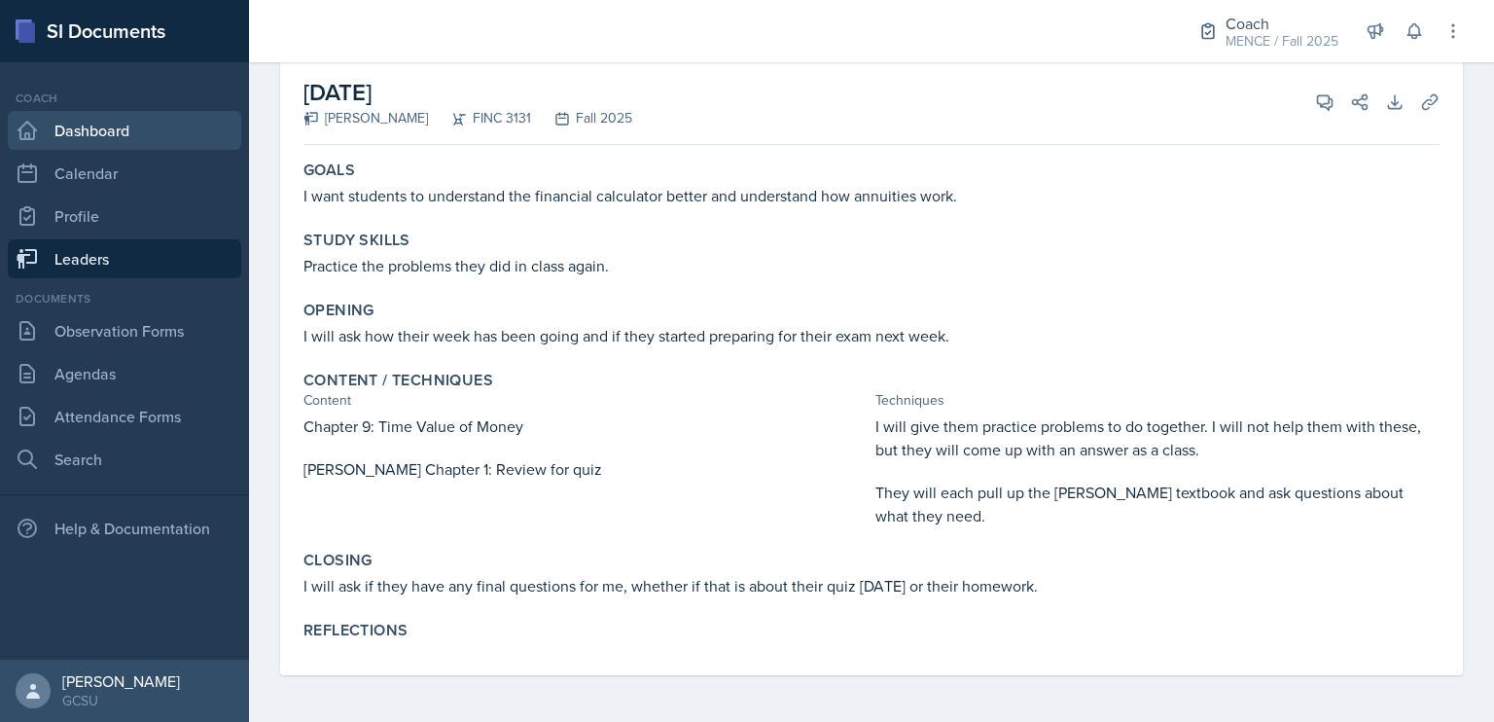
click at [130, 131] on link "Dashboard" at bounding box center [124, 130] width 233 height 39
